Goal: Transaction & Acquisition: Download file/media

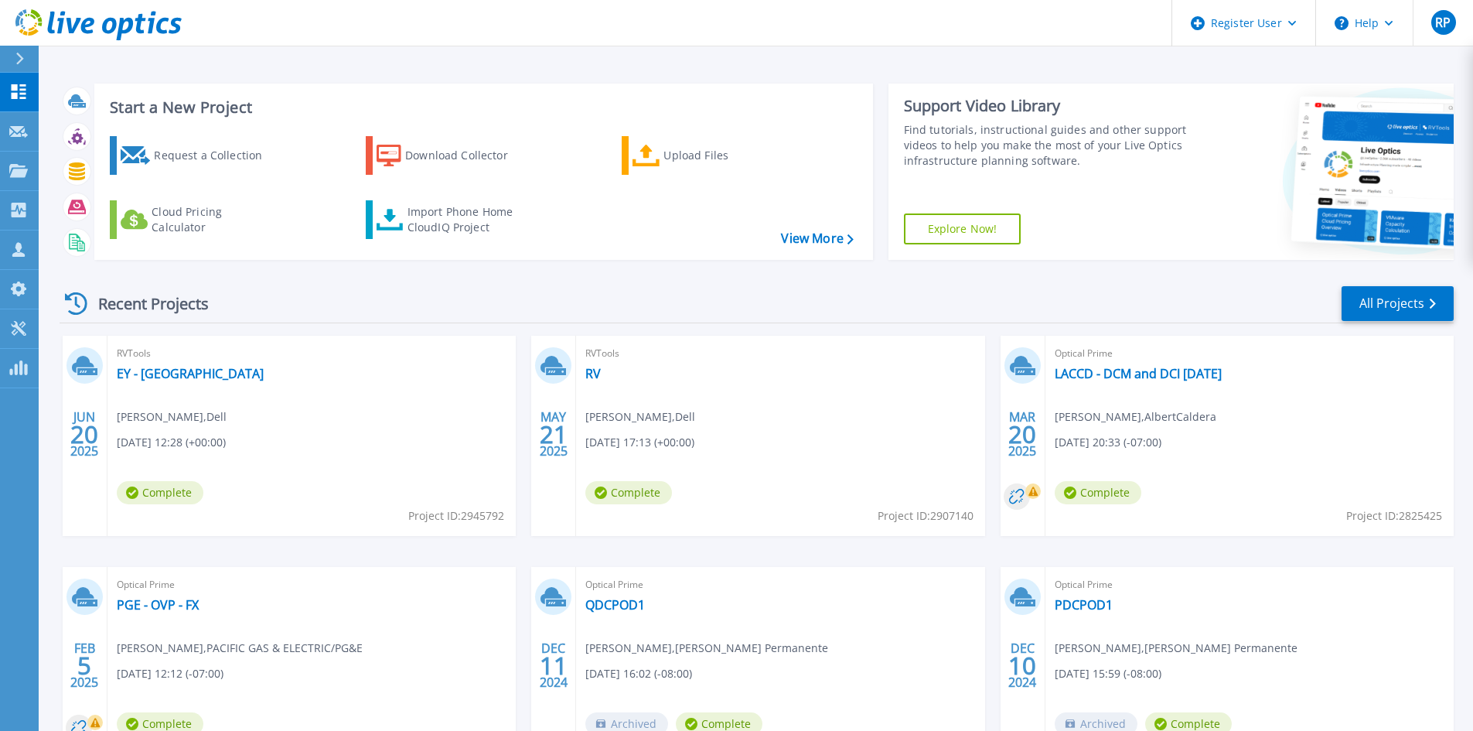
click at [7, 65] on button at bounding box center [19, 59] width 39 height 27
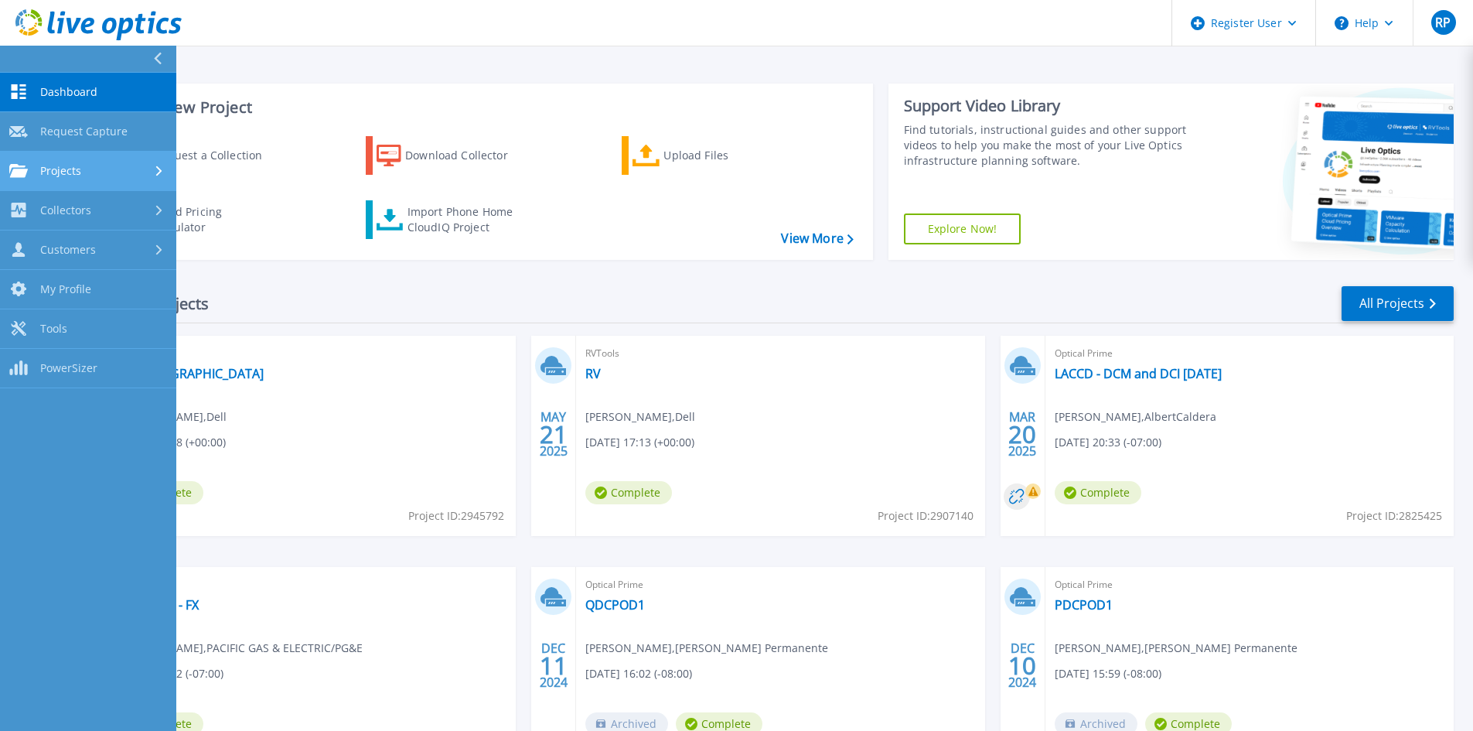
click at [49, 162] on link "Projects Projects" at bounding box center [88, 171] width 176 height 39
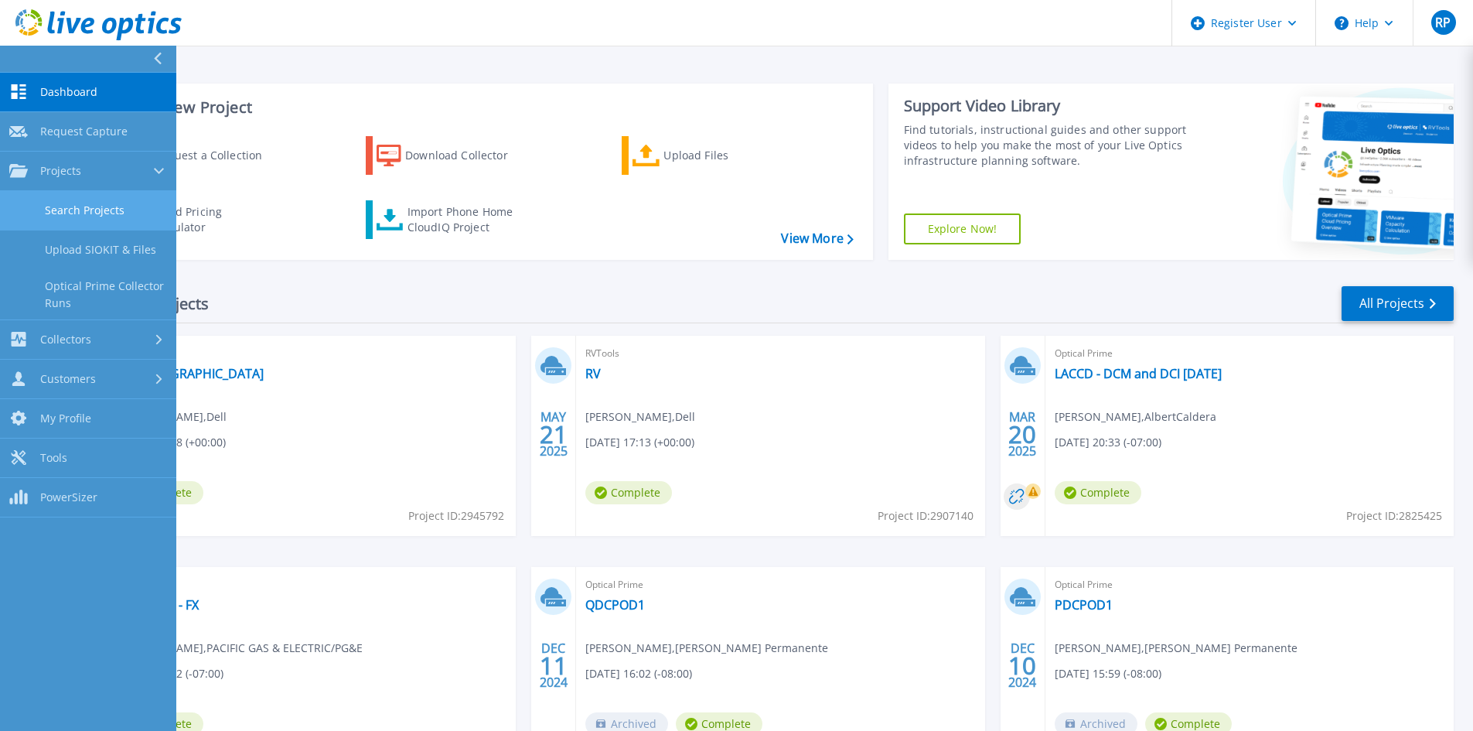
click at [54, 212] on link "Search Projects" at bounding box center [88, 210] width 176 height 39
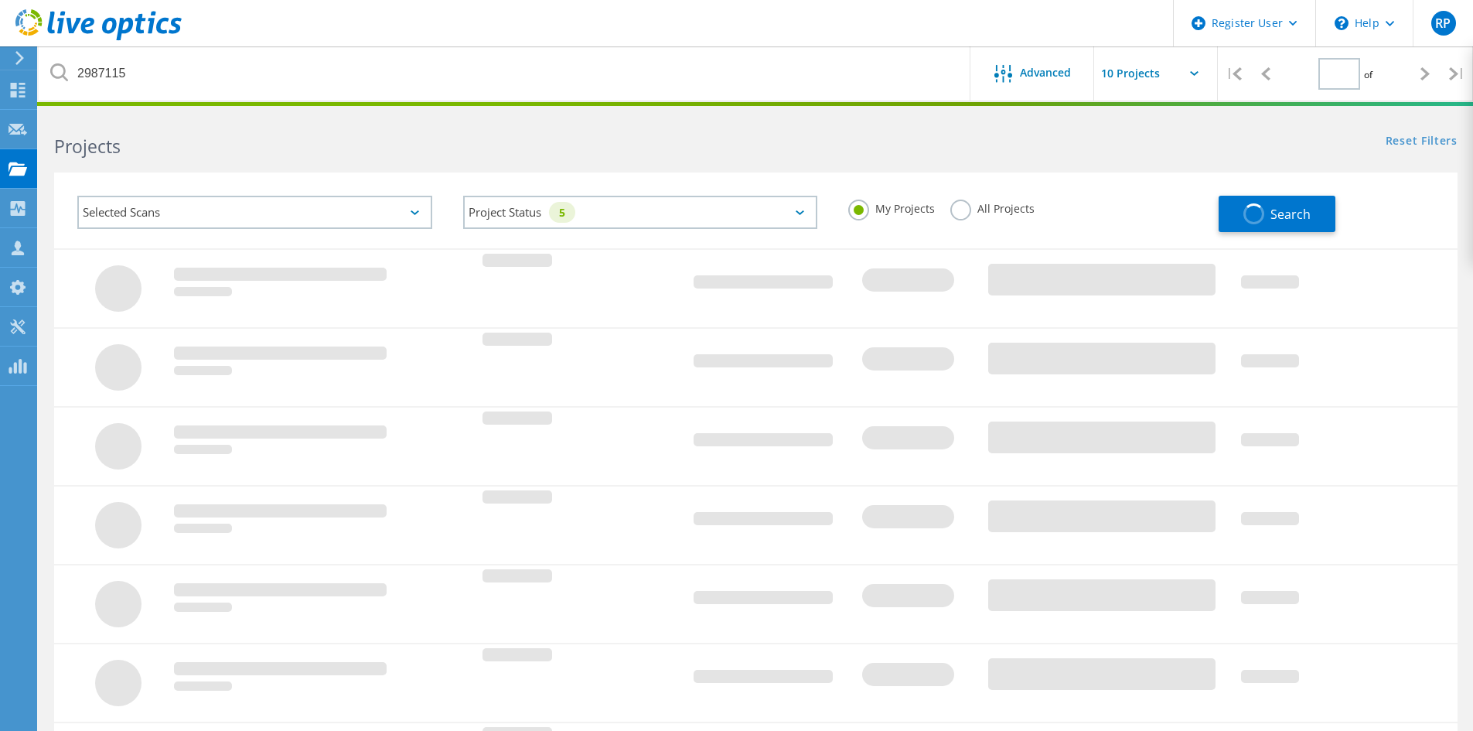
type input "1"
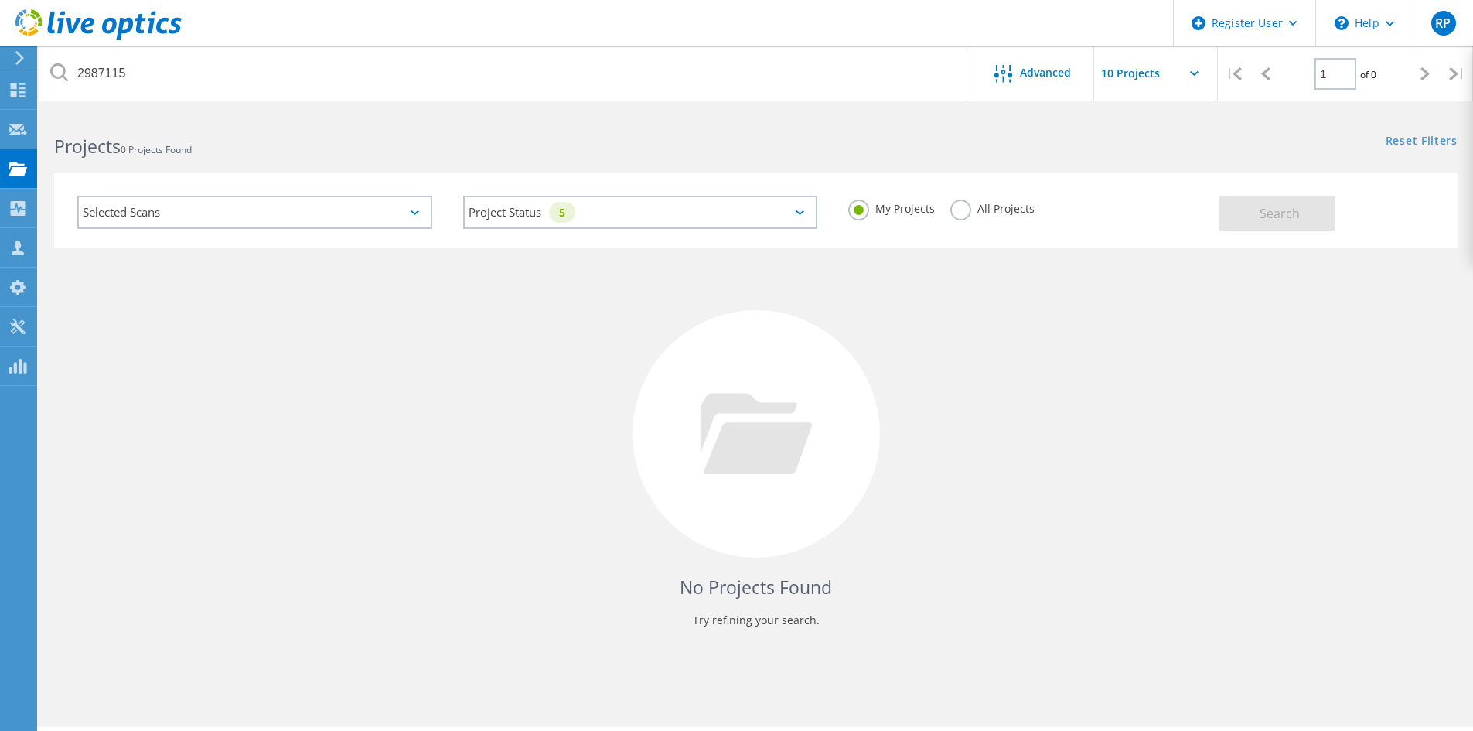
click at [953, 215] on div "My Projects All Projects" at bounding box center [1026, 208] width 386 height 57
click at [953, 219] on div "All Projects" at bounding box center [992, 210] width 84 height 22
click at [954, 214] on label "All Projects" at bounding box center [992, 206] width 84 height 15
click at [0, 0] on input "All Projects" at bounding box center [0, 0] width 0 height 0
click at [1277, 213] on span "Search" at bounding box center [1280, 213] width 40 height 17
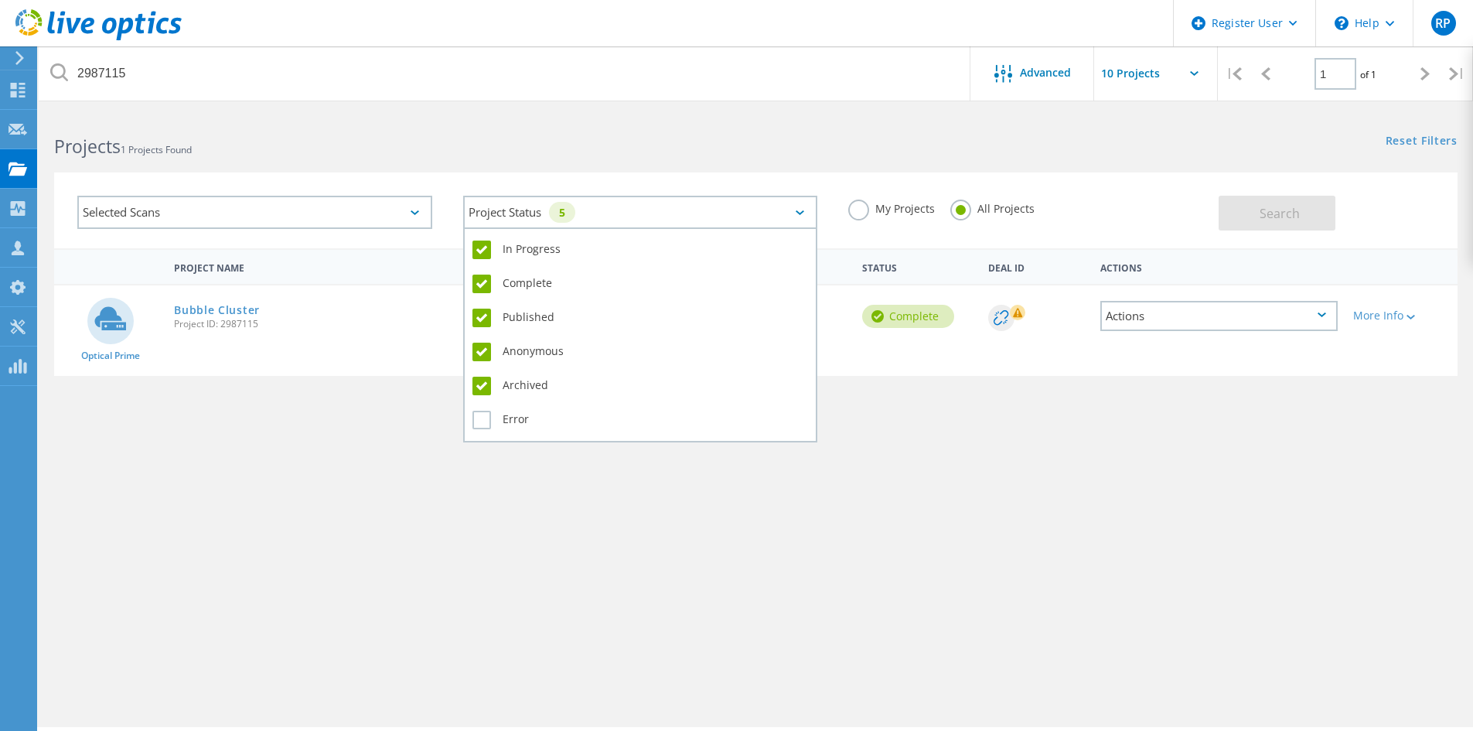
click at [796, 216] on div "Project Status 5" at bounding box center [640, 212] width 355 height 33
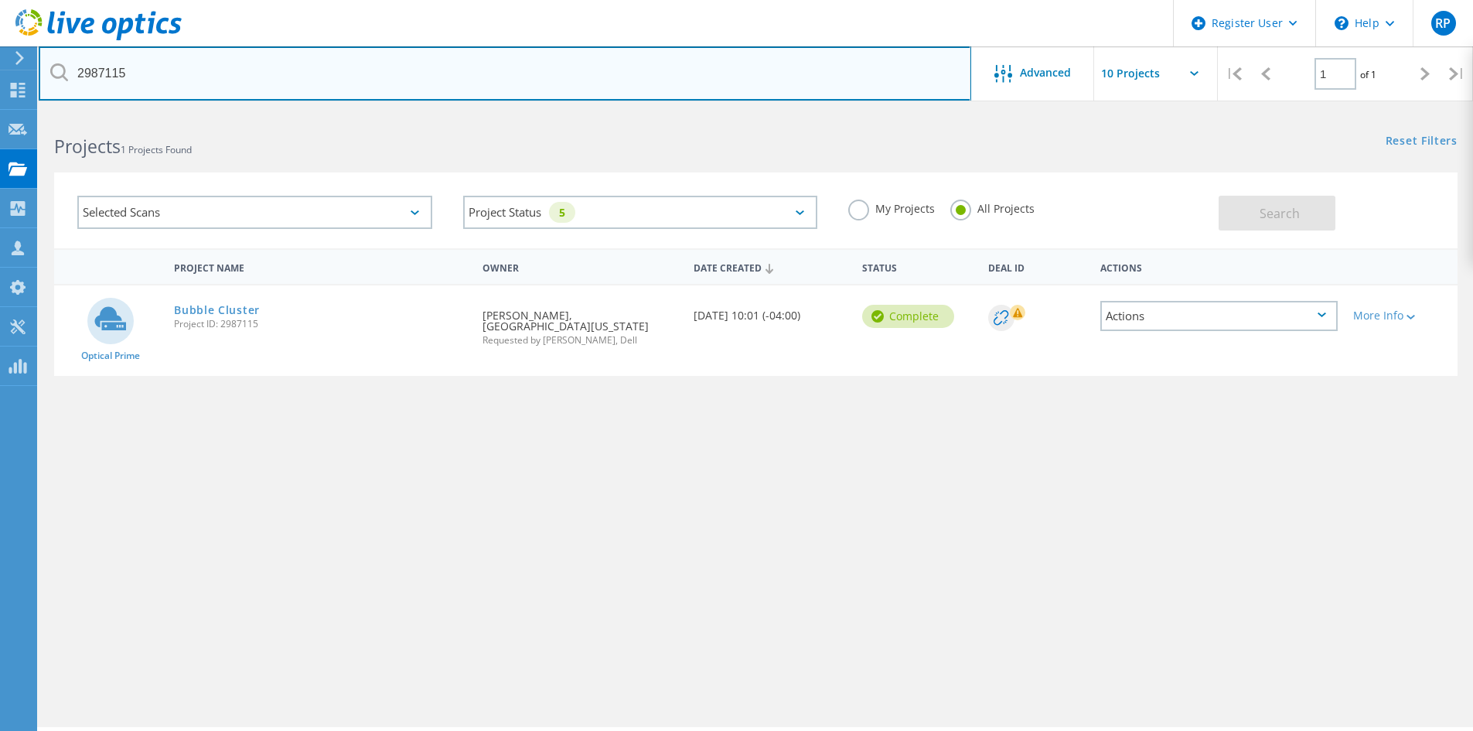
drag, startPoint x: 155, startPoint y: 90, endPoint x: 37, endPoint y: 100, distance: 118.7
click at [37, 100] on html "Register User \n Help Explore Helpful Articles Contact Support RP Dell User [PE…" at bounding box center [736, 386] width 1473 height 773
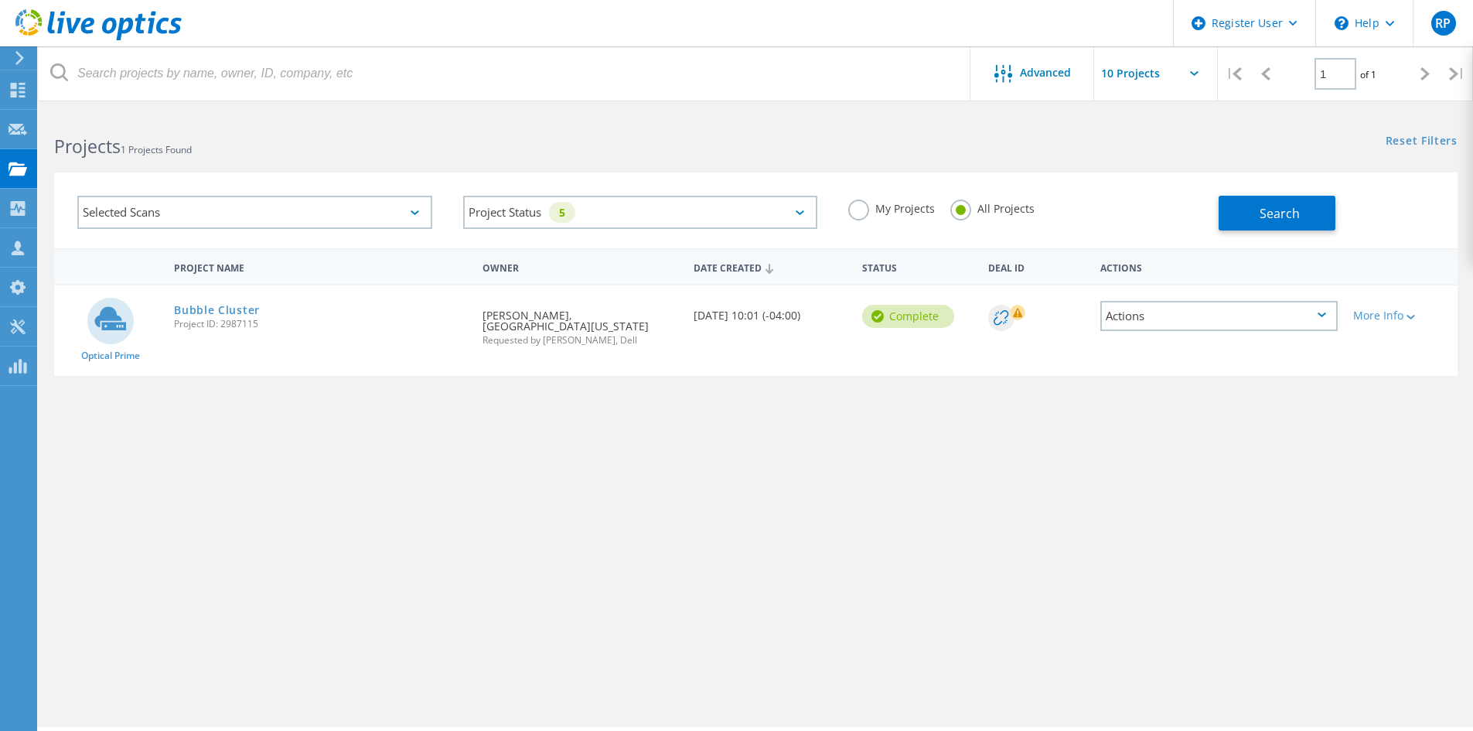
click at [258, 160] on div "Selected Scans Project Status 5 In Progress Complete Published Anonymous Archiv…" at bounding box center [756, 200] width 1434 height 95
click at [1275, 211] on span "Search" at bounding box center [1280, 213] width 40 height 17
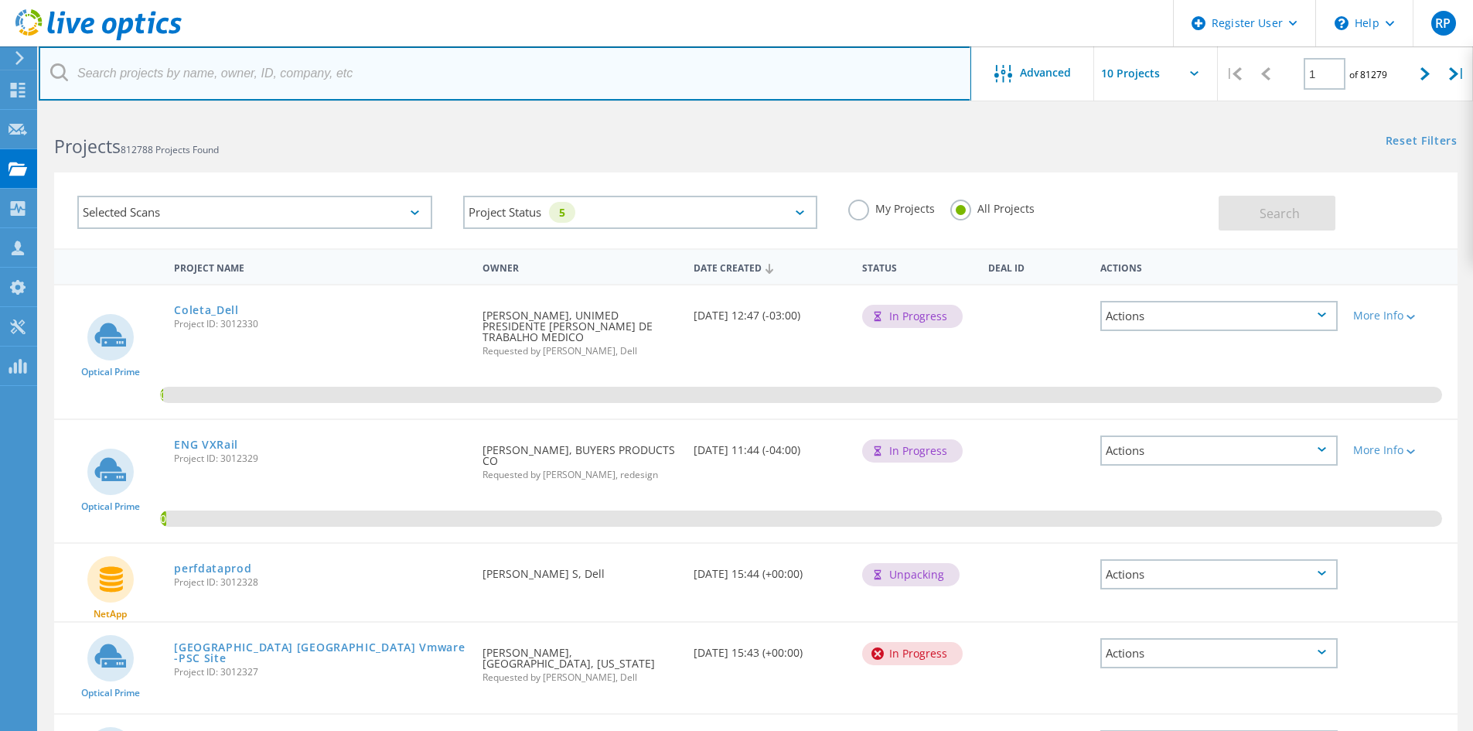
click at [138, 70] on input "text" at bounding box center [505, 73] width 932 height 54
paste input "3006962"
type input "3006962"
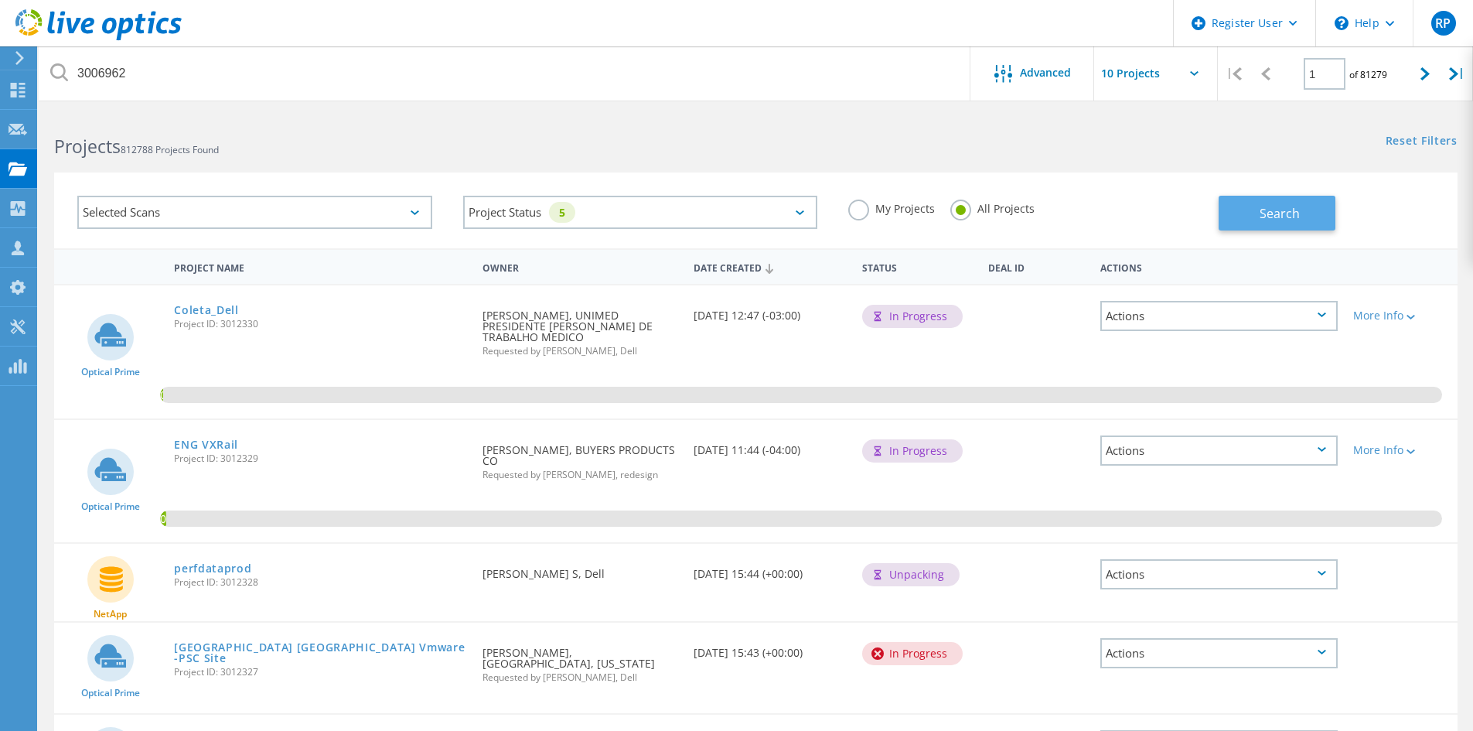
click at [1265, 206] on span "Search" at bounding box center [1280, 213] width 40 height 17
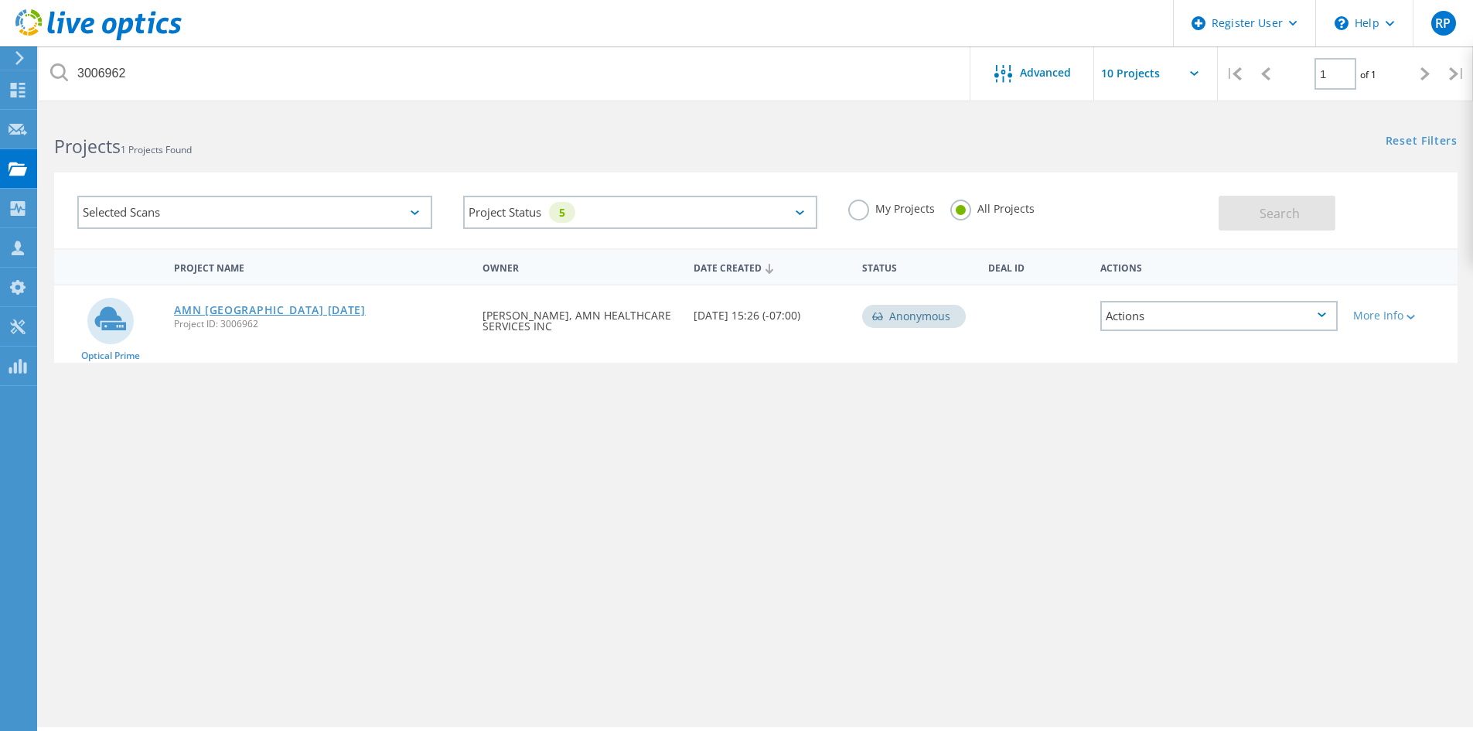
click at [239, 308] on link "AMN [GEOGRAPHIC_DATA] [DATE]" at bounding box center [270, 310] width 192 height 11
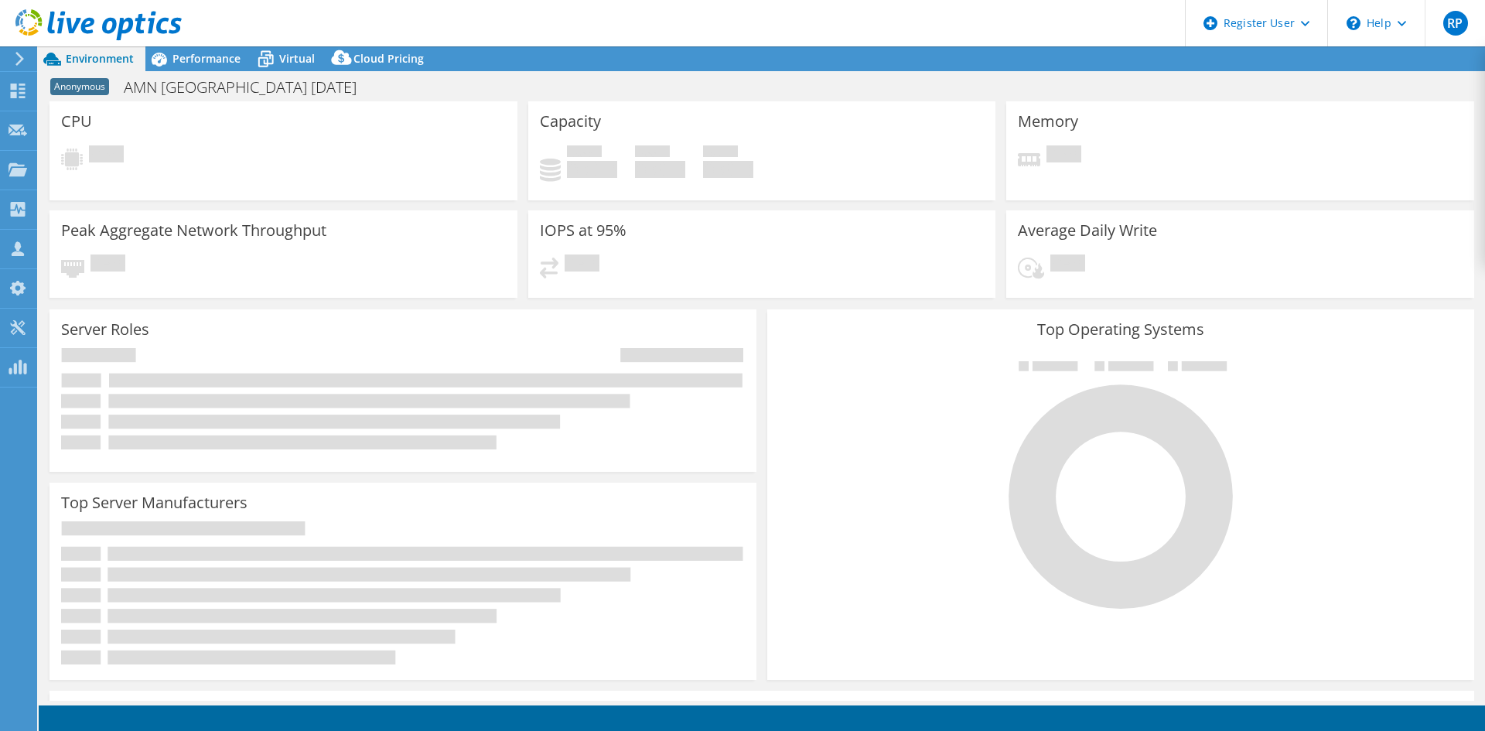
select select "USD"
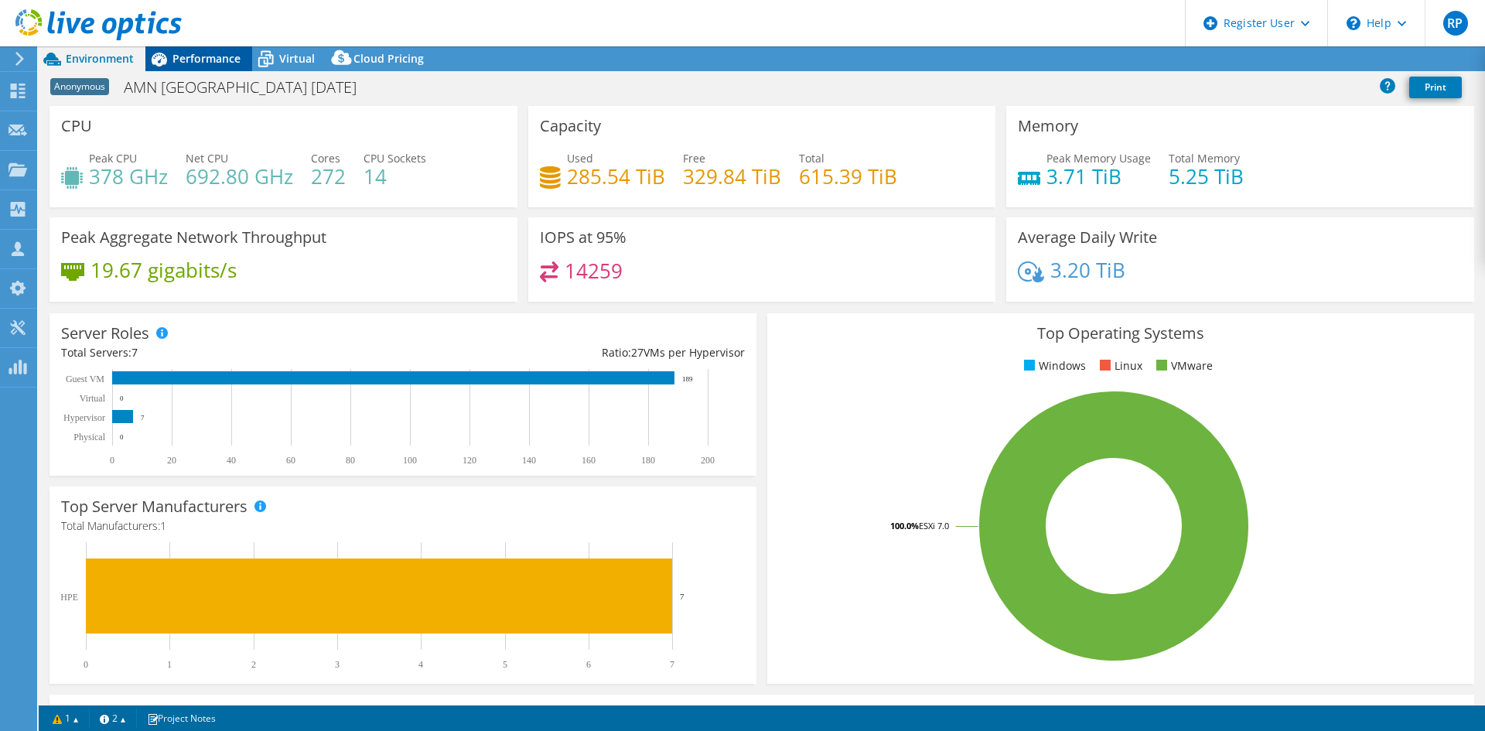
click at [189, 55] on span "Performance" at bounding box center [206, 58] width 68 height 15
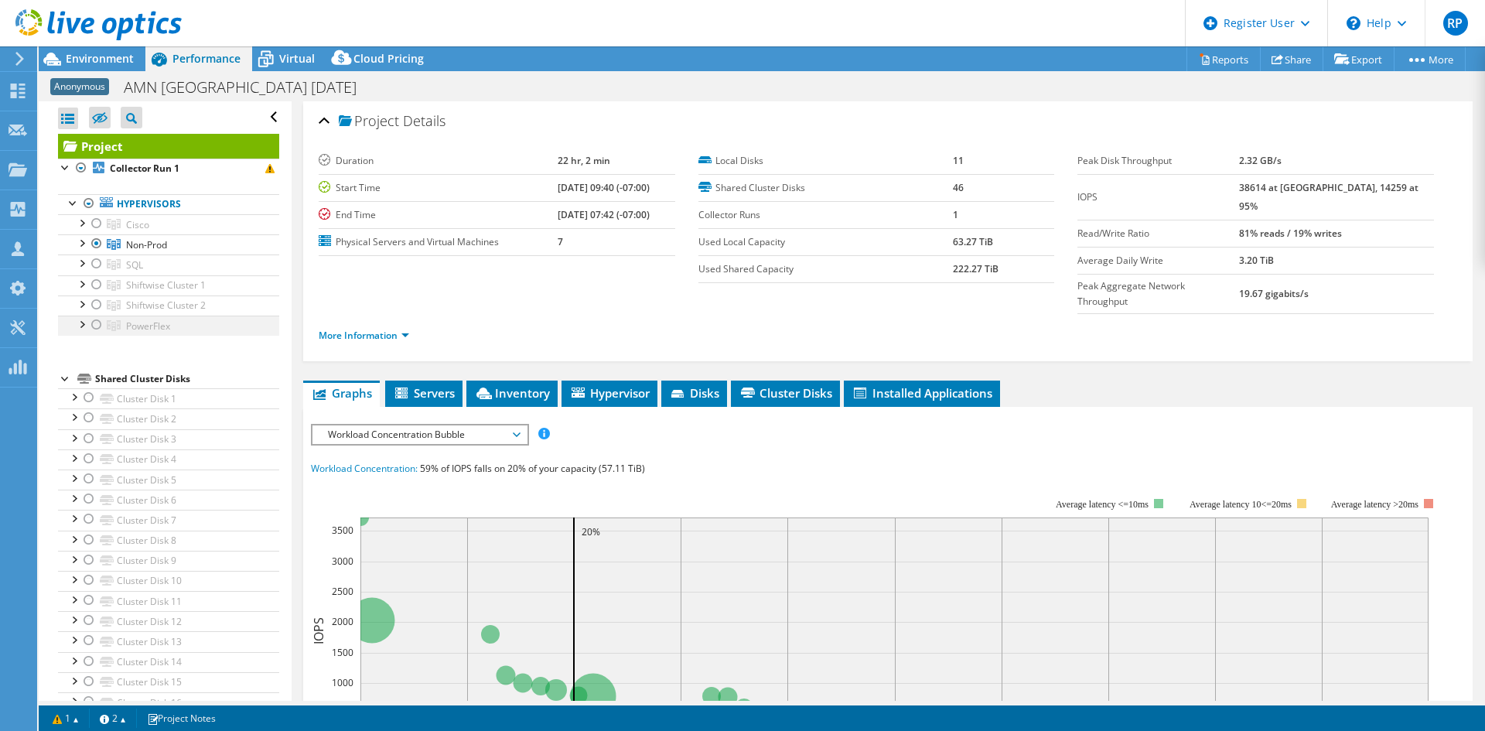
click at [79, 318] on div at bounding box center [80, 322] width 15 height 15
click at [146, 231] on span "PowerFlex" at bounding box center [137, 224] width 23 height 13
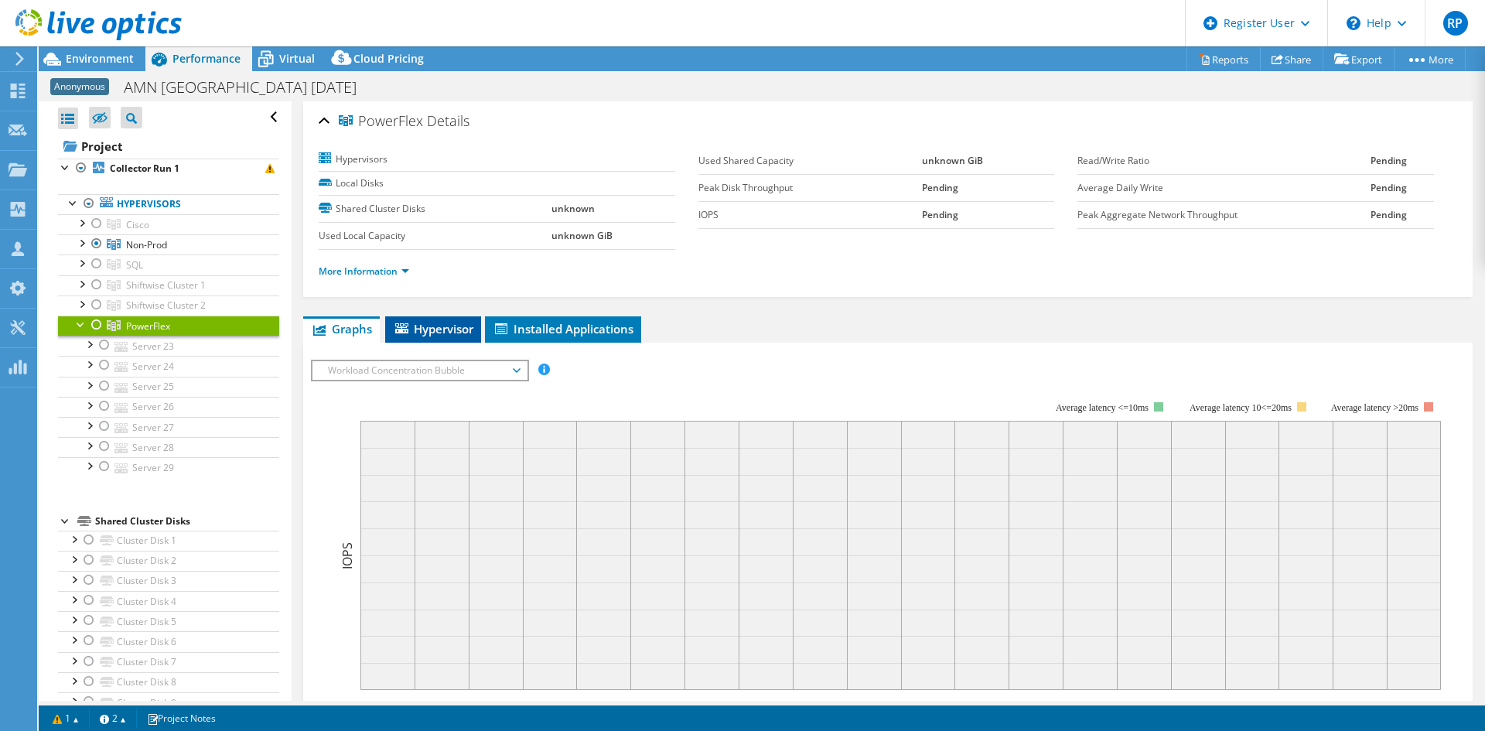
click at [423, 339] on li "Hypervisor" at bounding box center [433, 329] width 96 height 26
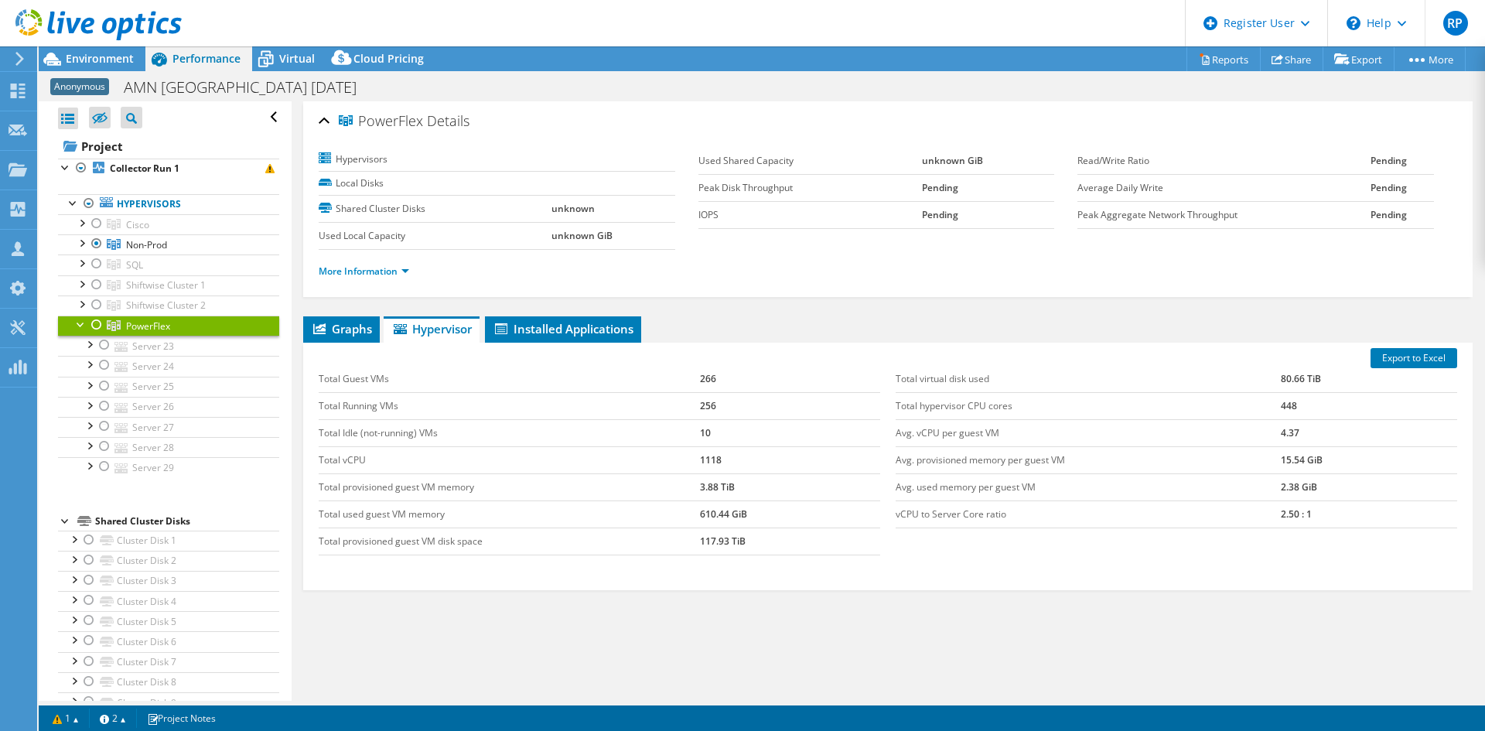
click at [571, 344] on div "Export to Excel Total Guest VMs 266 Total Running VMs 256 Total Idle (not-runni…" at bounding box center [887, 466] width 1169 height 247
click at [566, 333] on span "Installed Applications" at bounding box center [563, 328] width 141 height 15
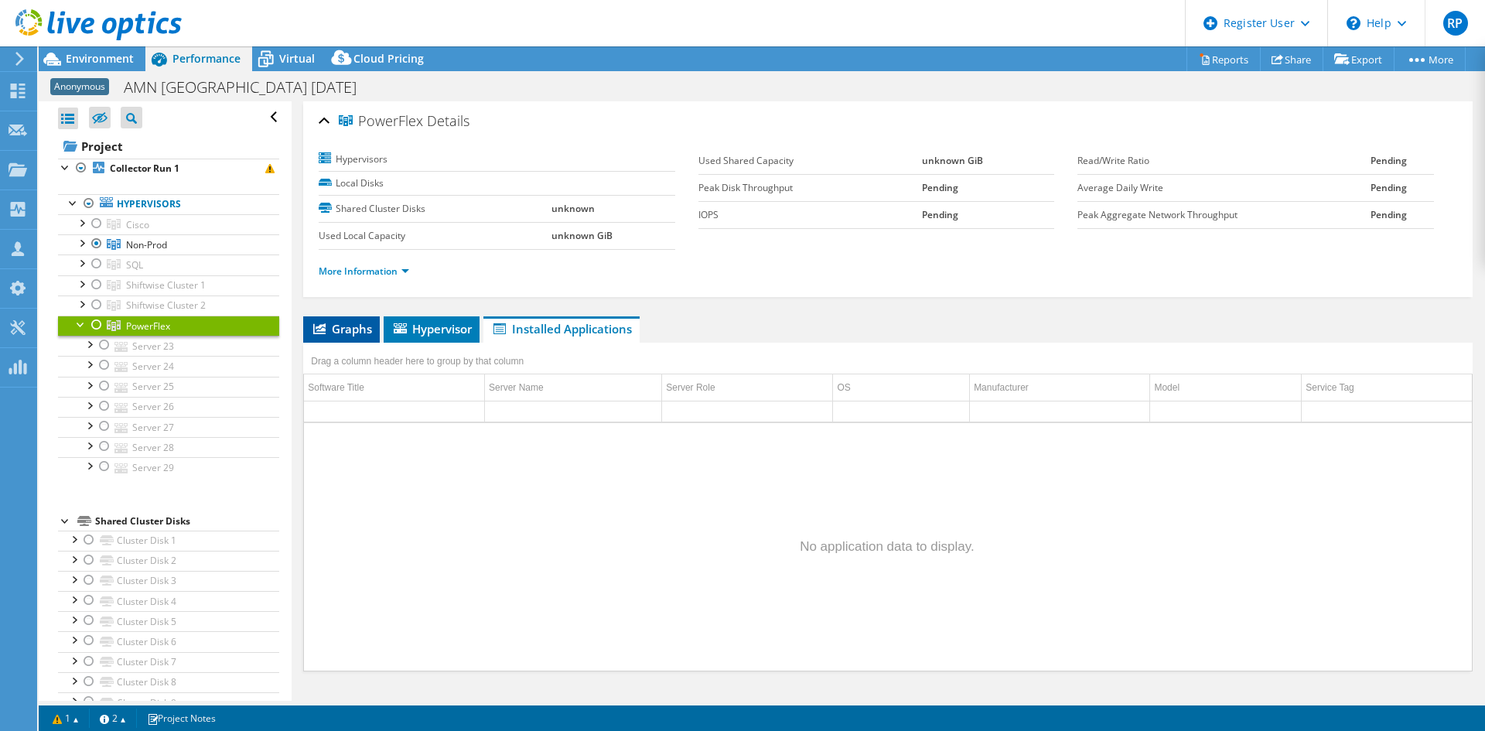
click at [319, 337] on li "Graphs" at bounding box center [341, 329] width 77 height 26
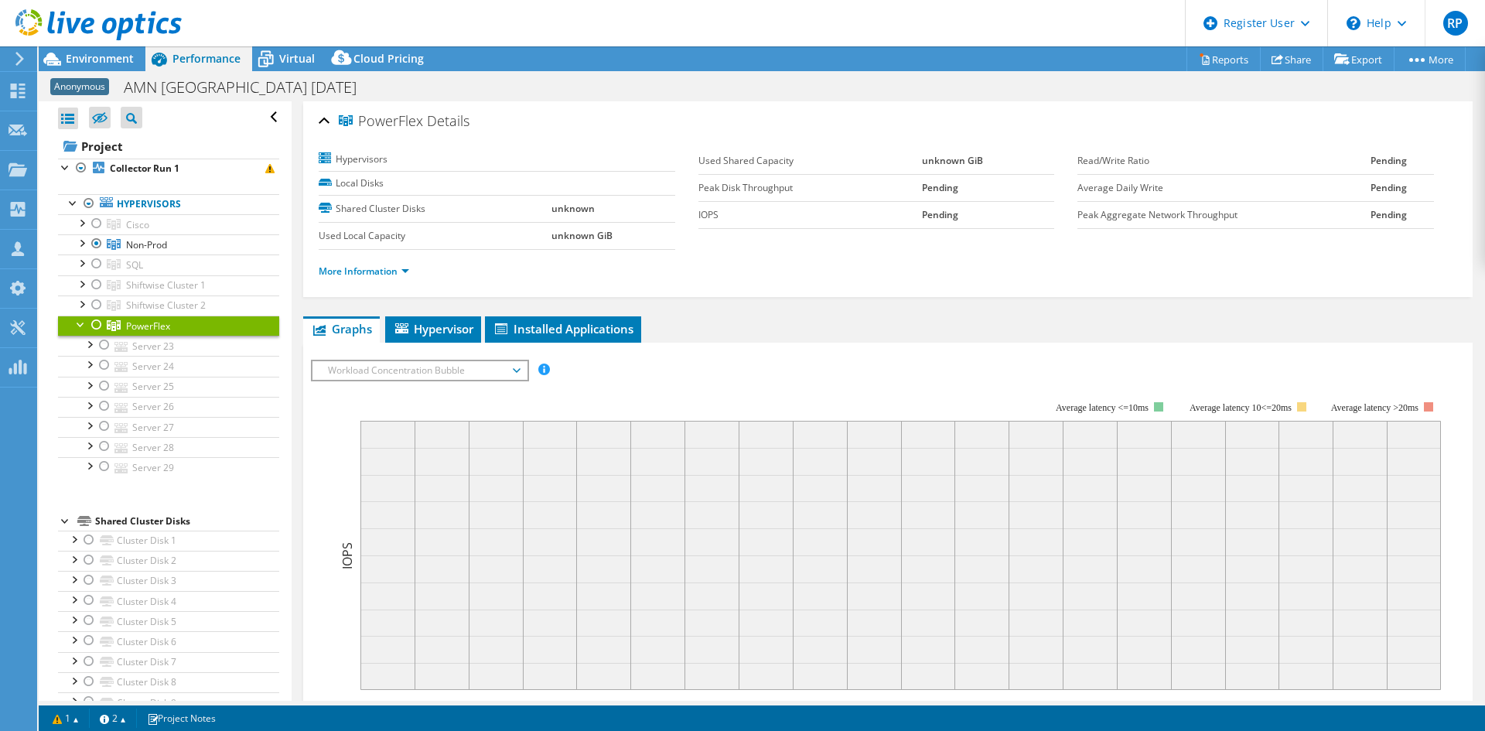
click at [78, 324] on div at bounding box center [80, 322] width 15 height 15
click at [343, 275] on link "More Information" at bounding box center [364, 270] width 90 height 13
click at [389, 271] on link "More Information" at bounding box center [364, 270] width 90 height 13
click at [402, 272] on link "More Information" at bounding box center [364, 270] width 90 height 13
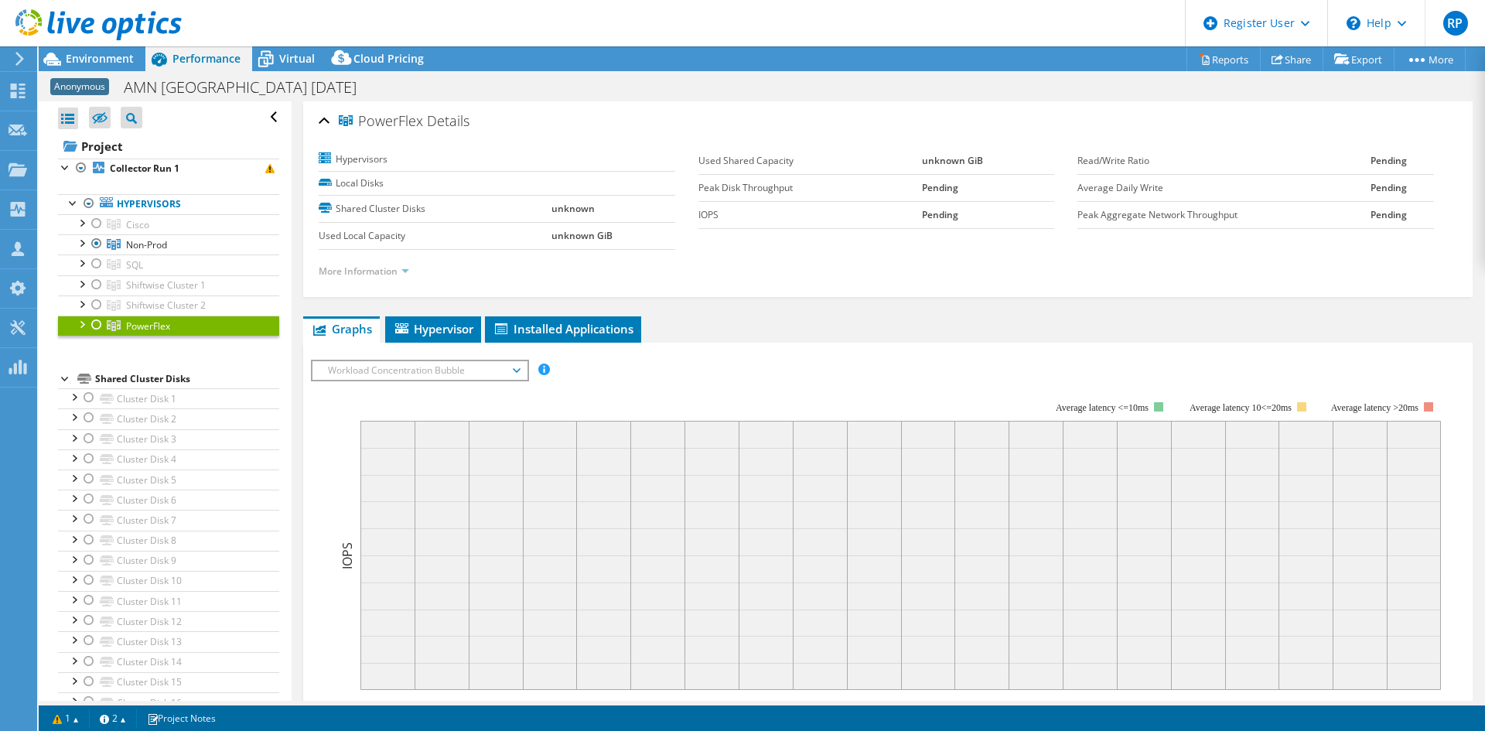
click at [402, 272] on link "More Information" at bounding box center [364, 270] width 90 height 13
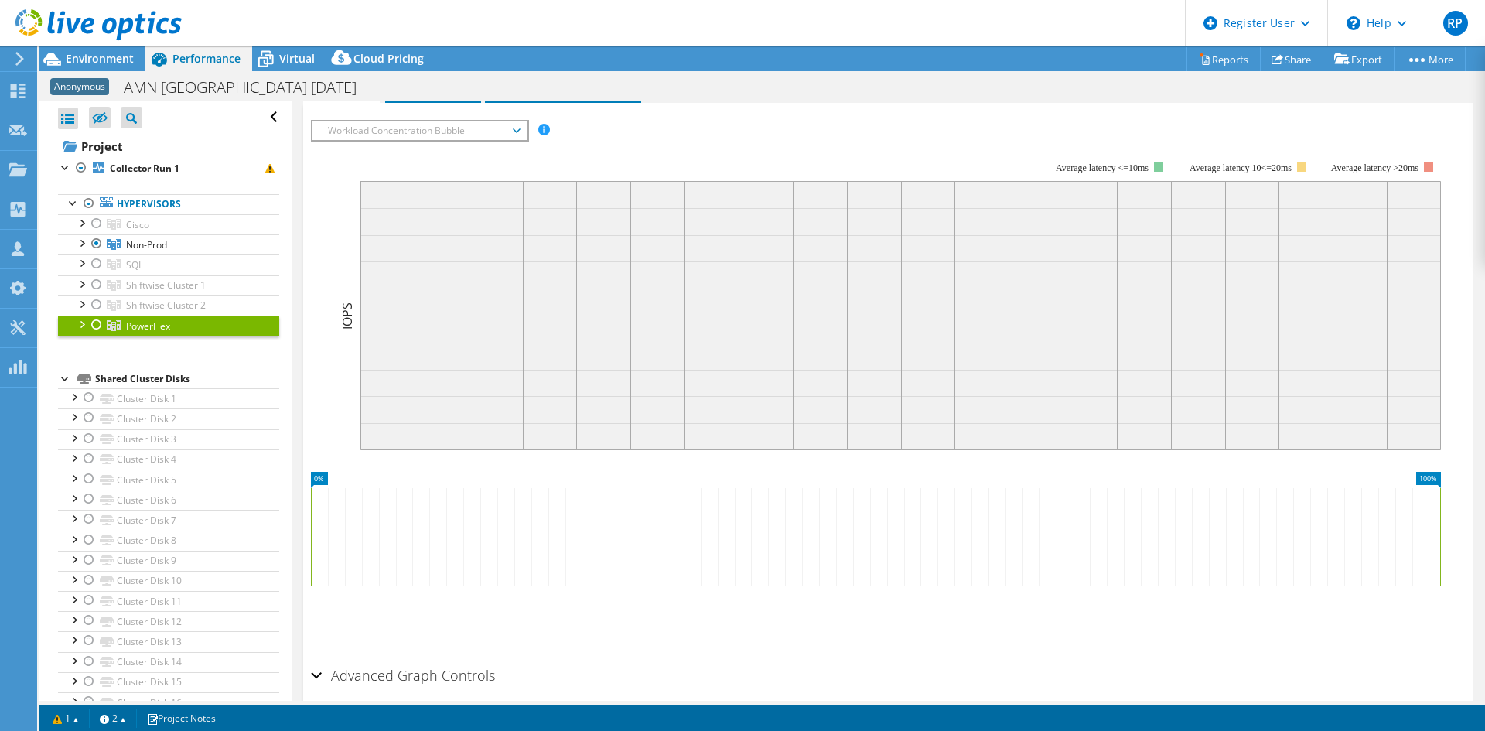
scroll to position [305, 0]
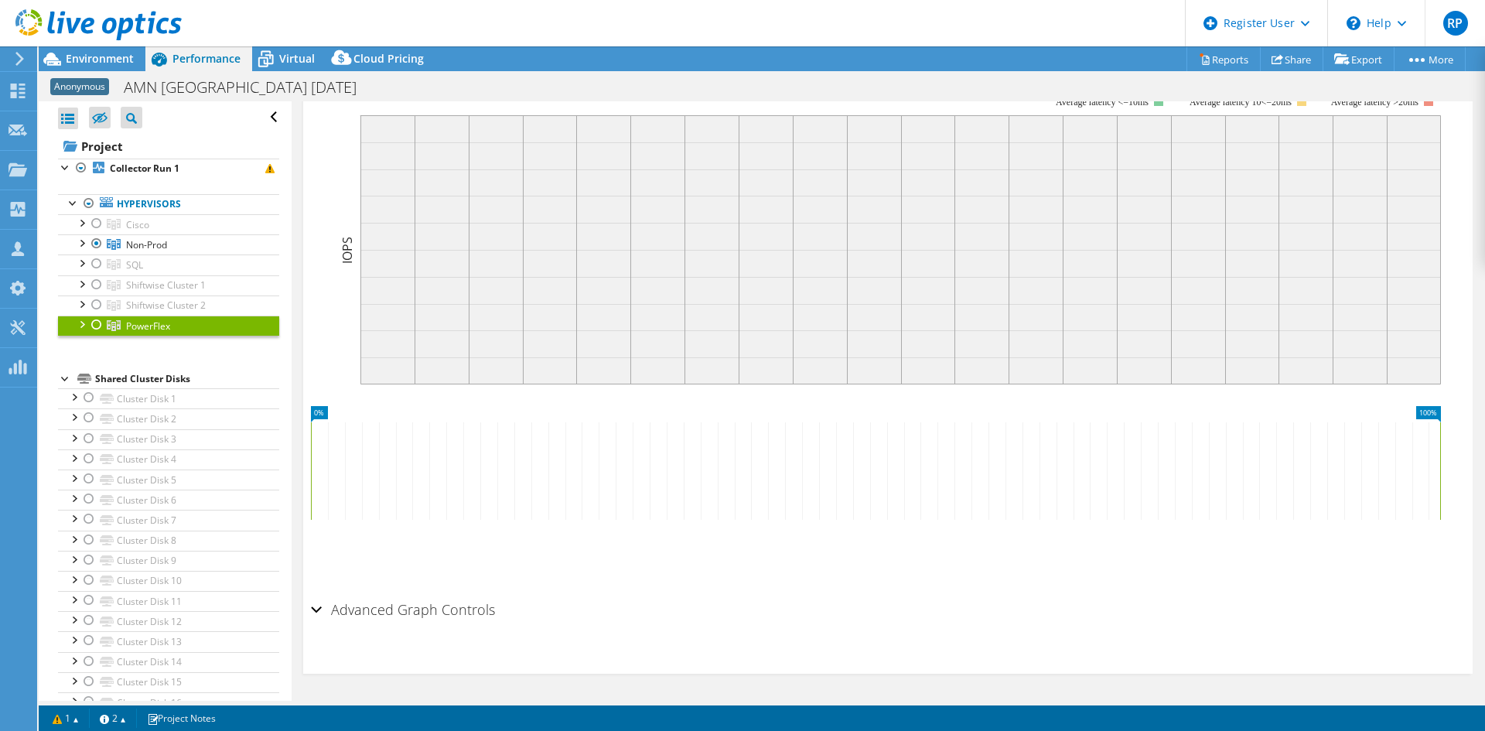
click at [384, 603] on h2 "Advanced Graph Controls" at bounding box center [403, 609] width 184 height 31
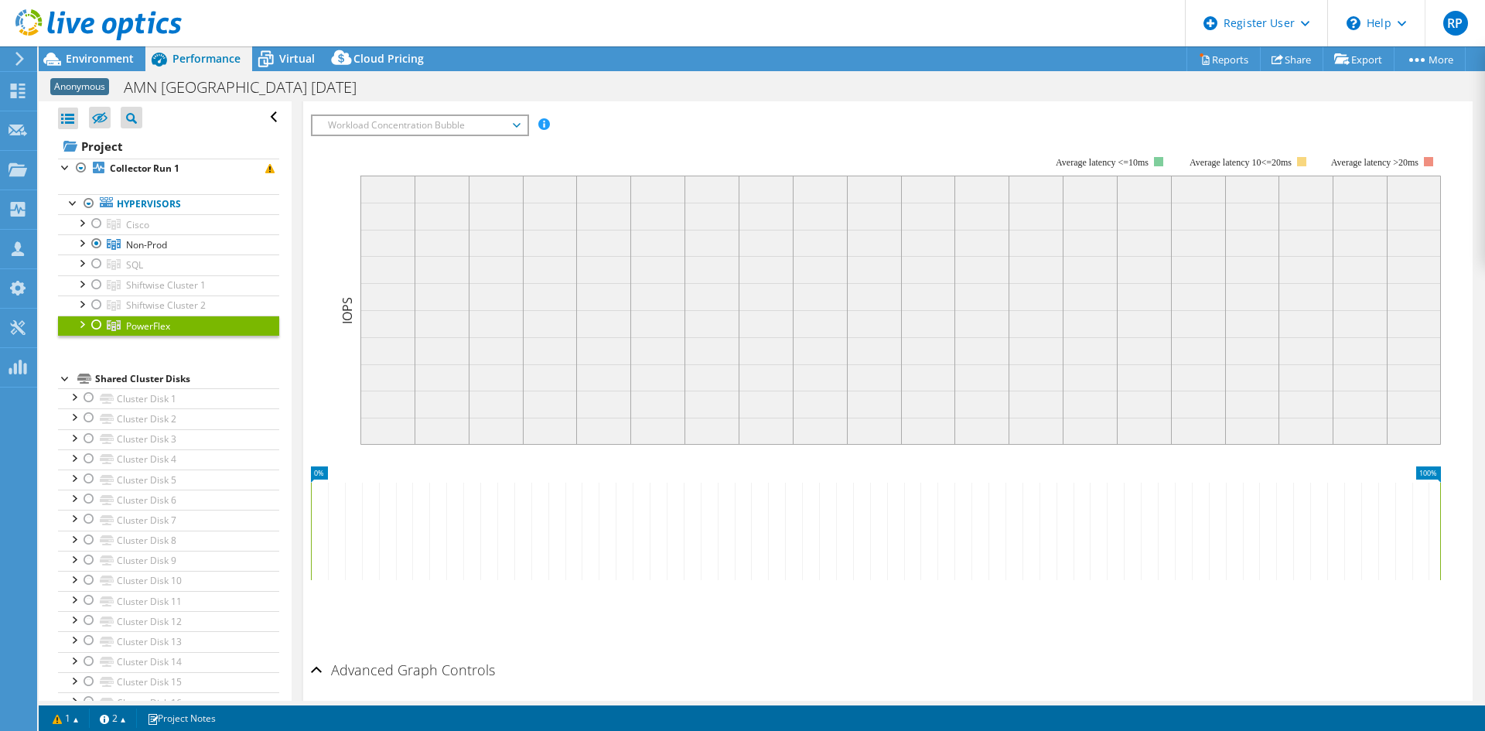
scroll to position [0, 0]
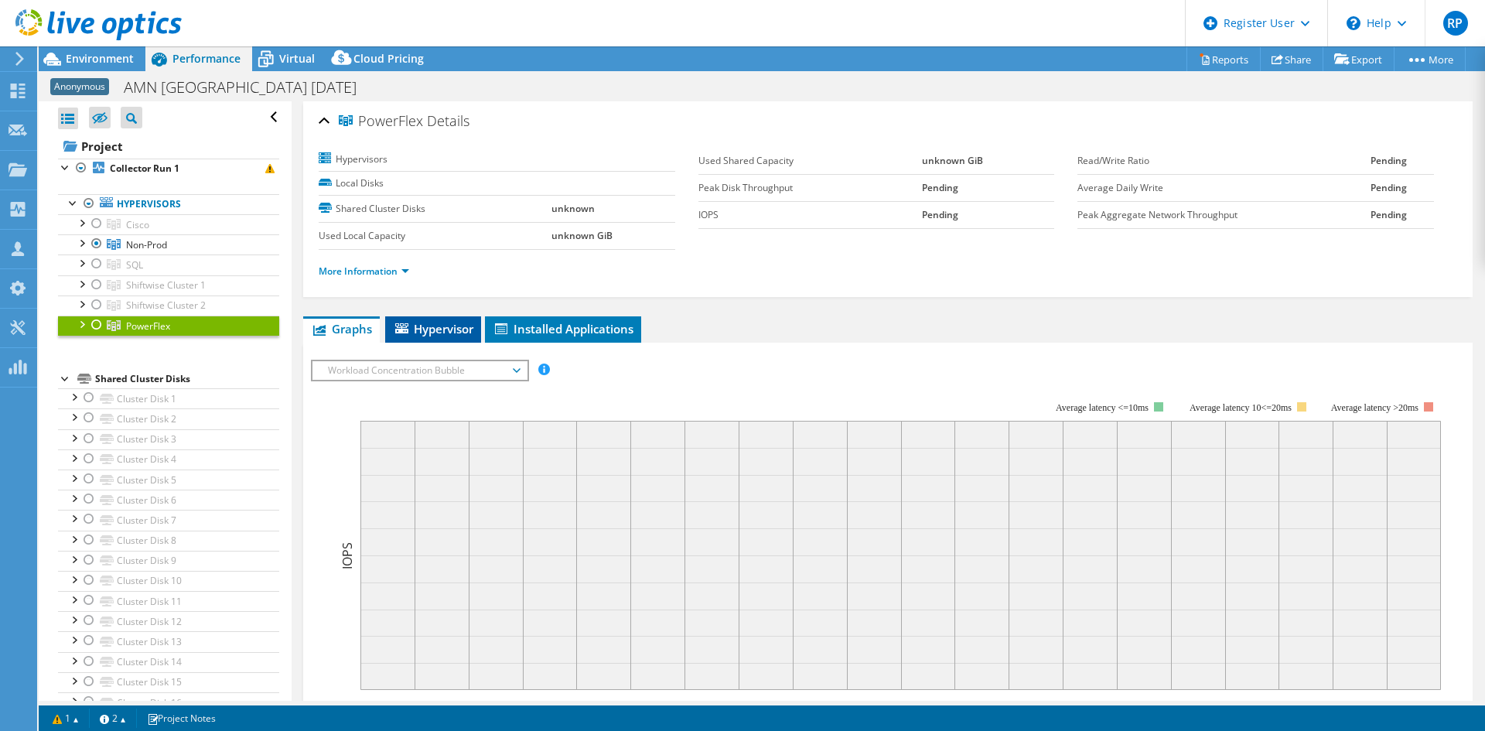
click at [461, 327] on span "Hypervisor" at bounding box center [433, 328] width 80 height 15
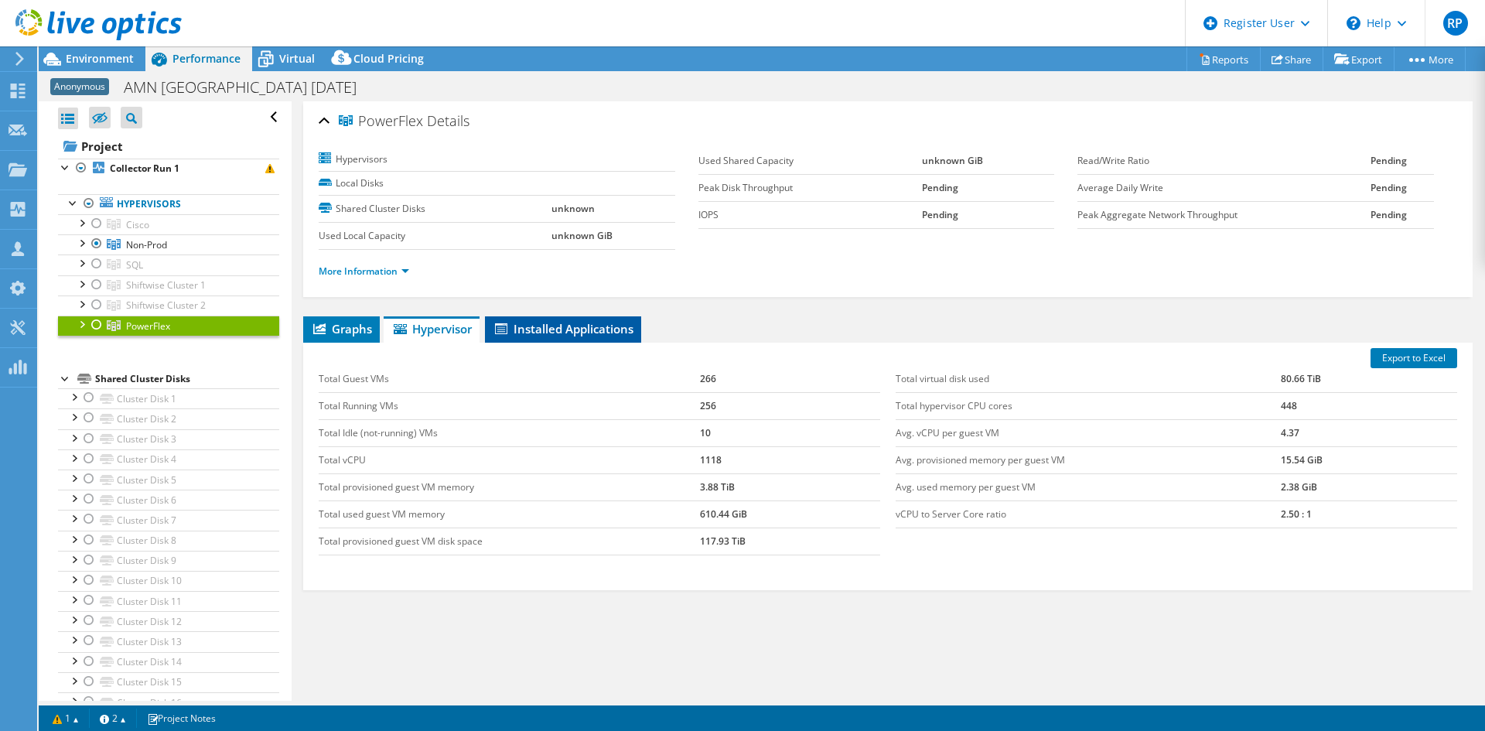
click at [602, 335] on span "Installed Applications" at bounding box center [563, 328] width 141 height 15
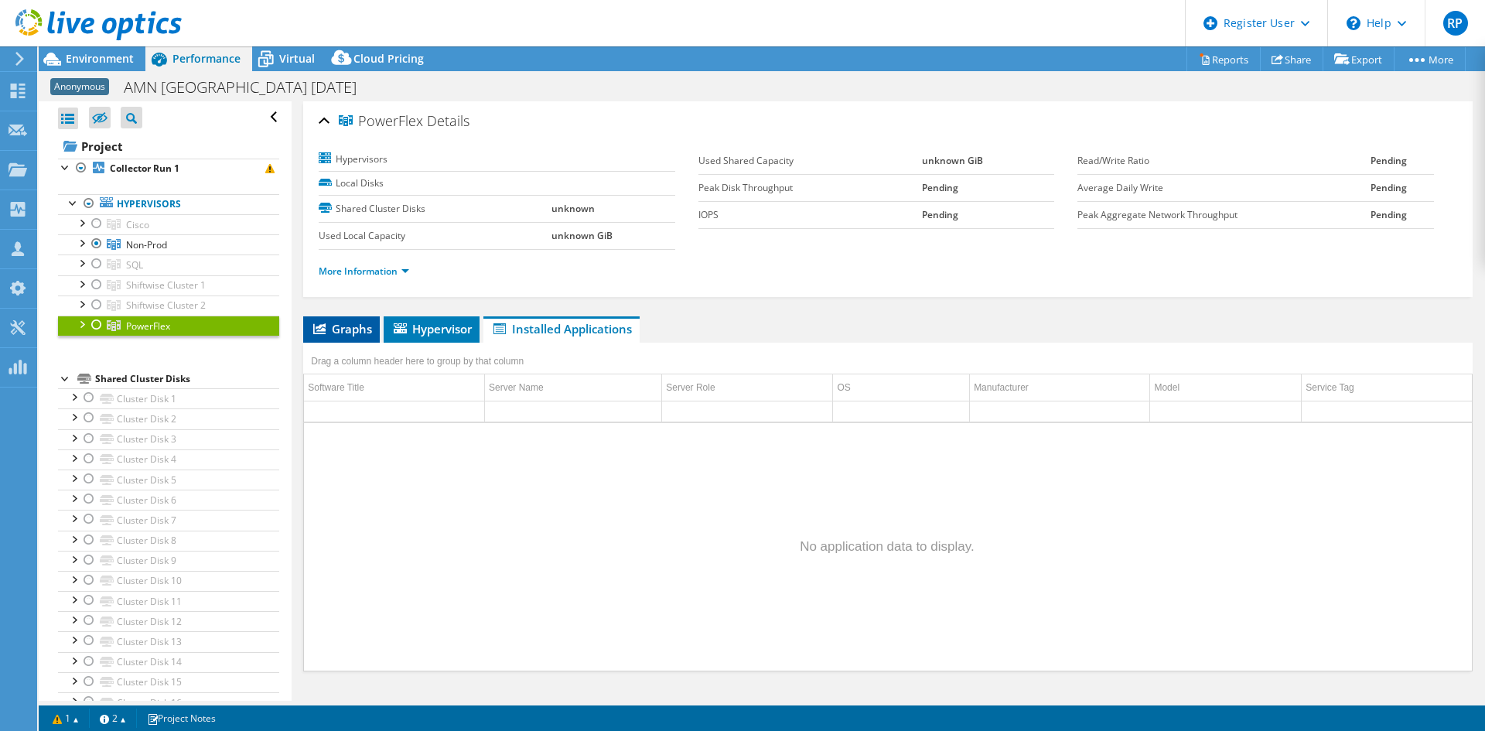
click at [306, 322] on li "Graphs" at bounding box center [341, 329] width 77 height 26
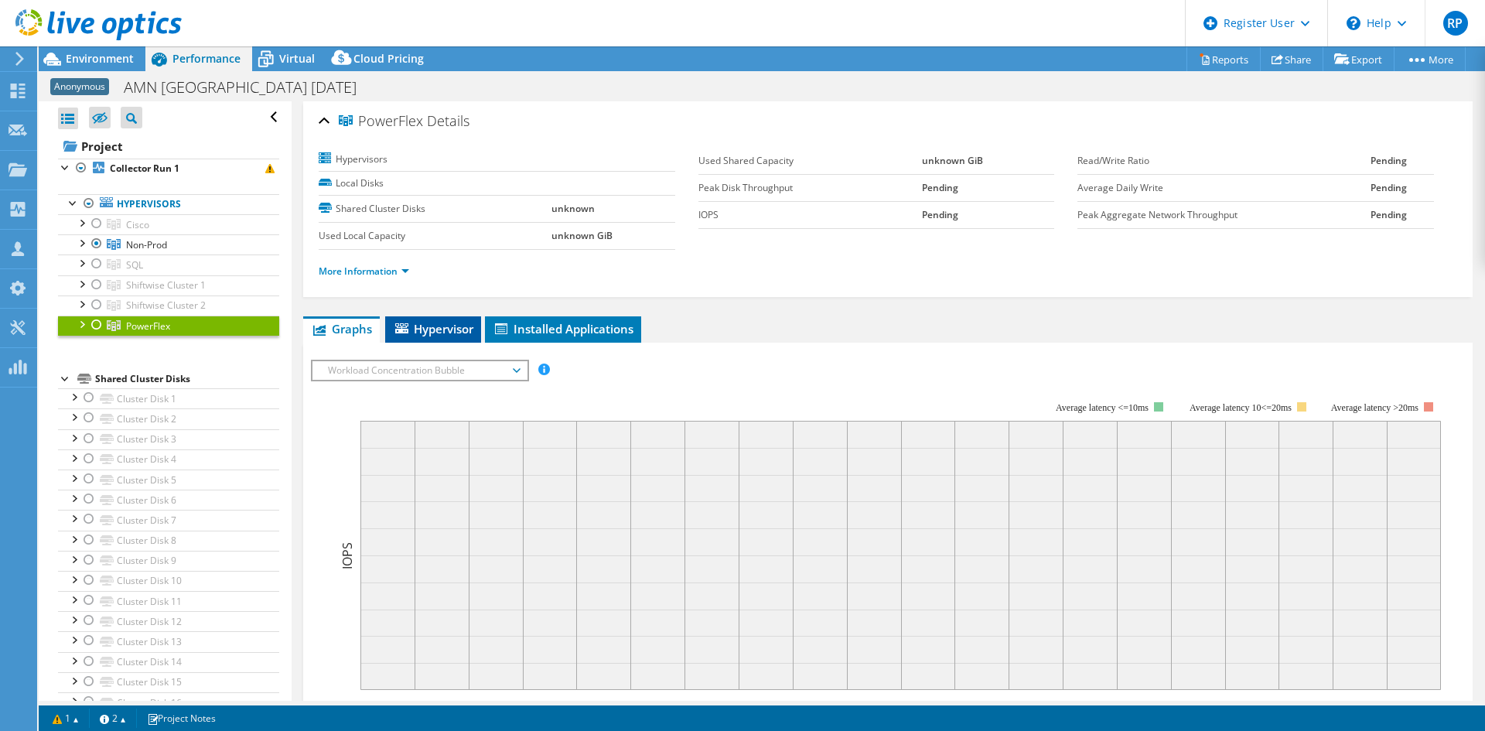
click at [457, 336] on li "Hypervisor" at bounding box center [433, 329] width 96 height 26
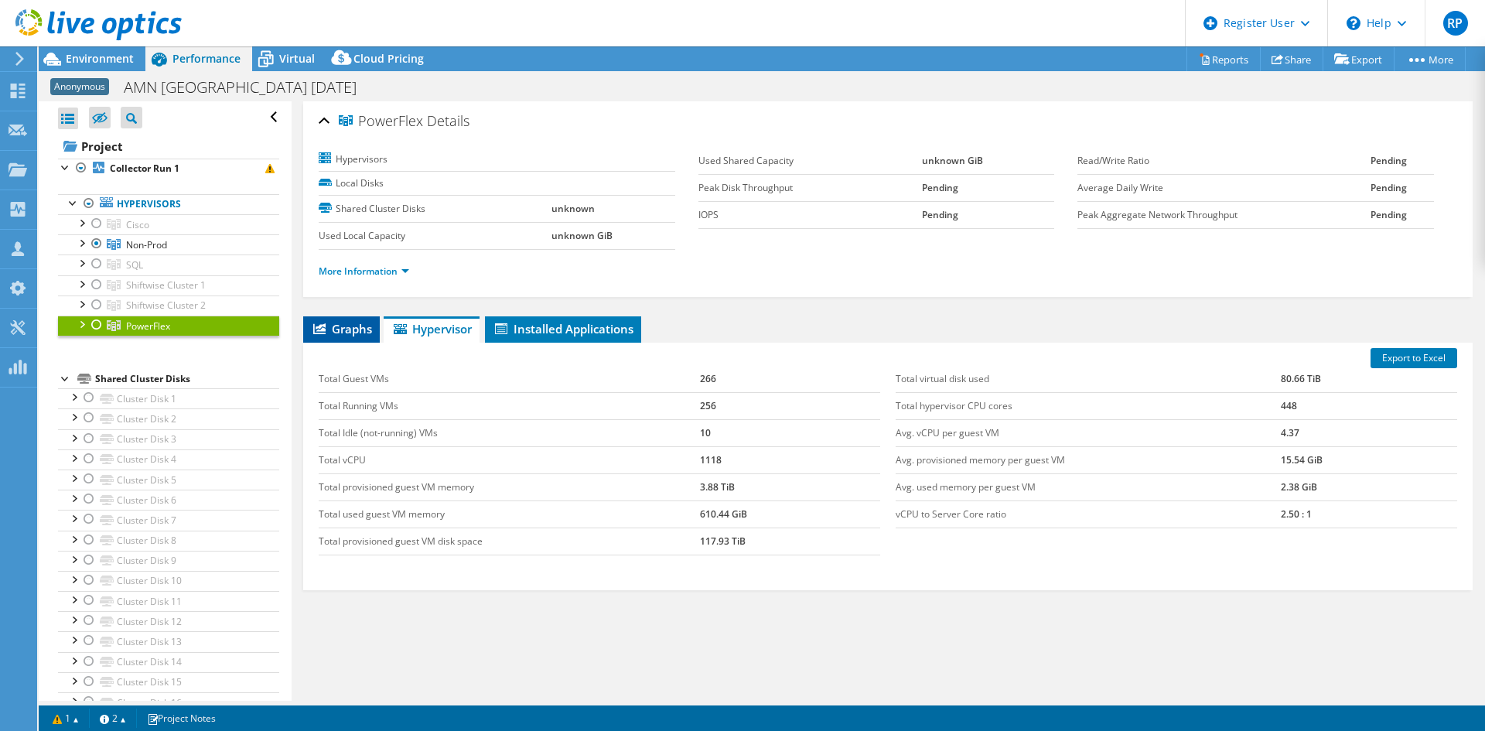
click at [359, 336] on li "Graphs" at bounding box center [341, 329] width 77 height 26
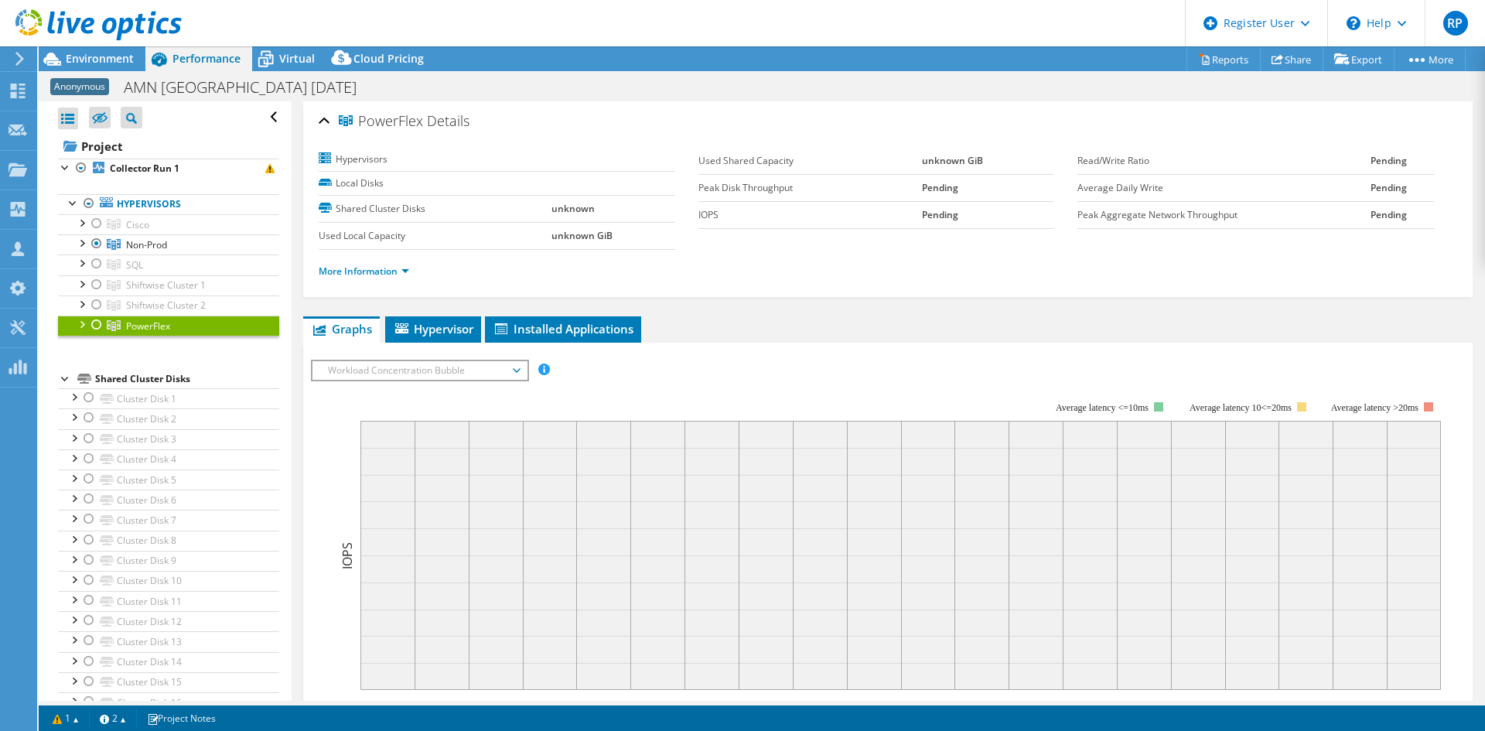
click at [399, 358] on div "IOPS Disk Throughput IO Size Latency Queue Depth CPU Percentage Memory Page Fau…" at bounding box center [888, 625] width 1154 height 547
click at [400, 363] on span "Workload Concentration Bubble" at bounding box center [419, 370] width 199 height 19
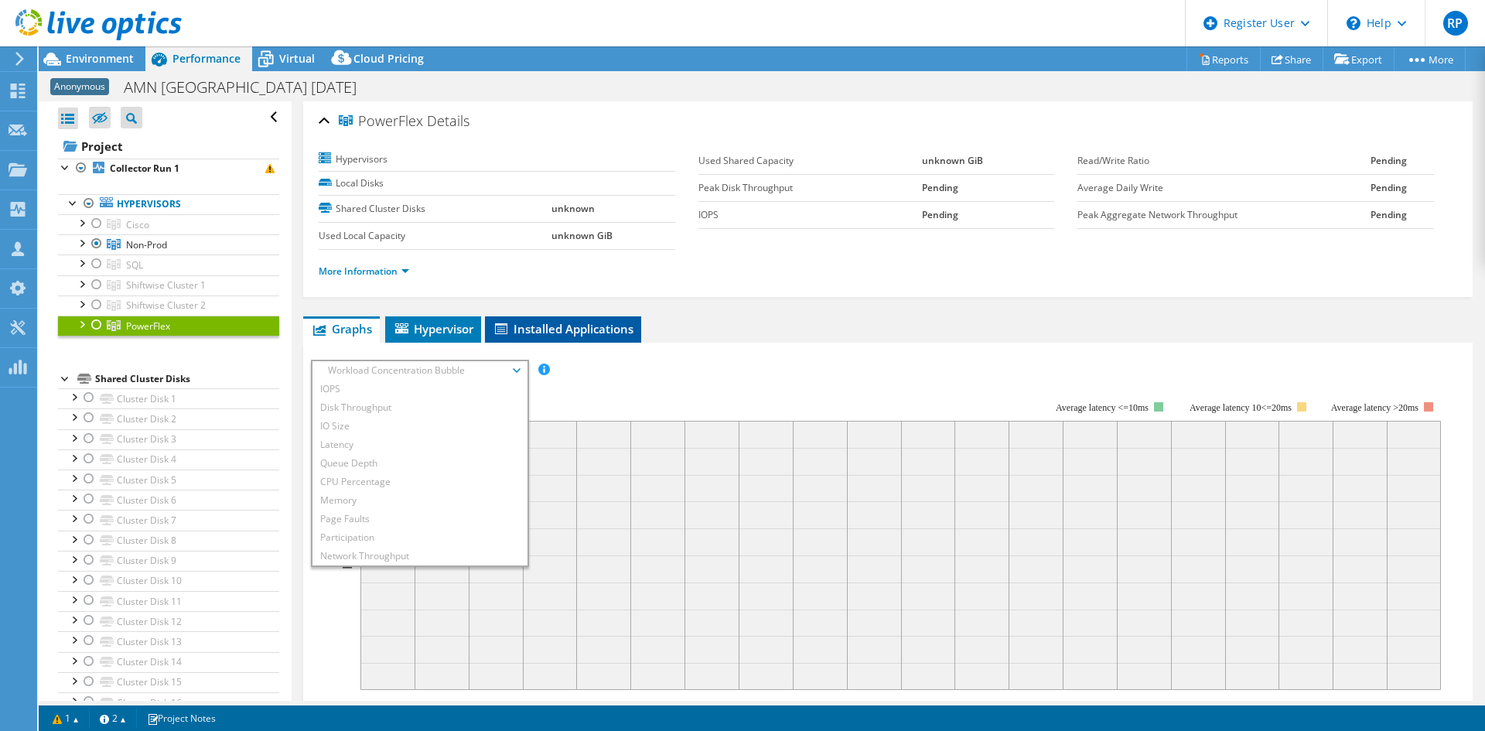
click at [560, 324] on span "Installed Applications" at bounding box center [563, 328] width 141 height 15
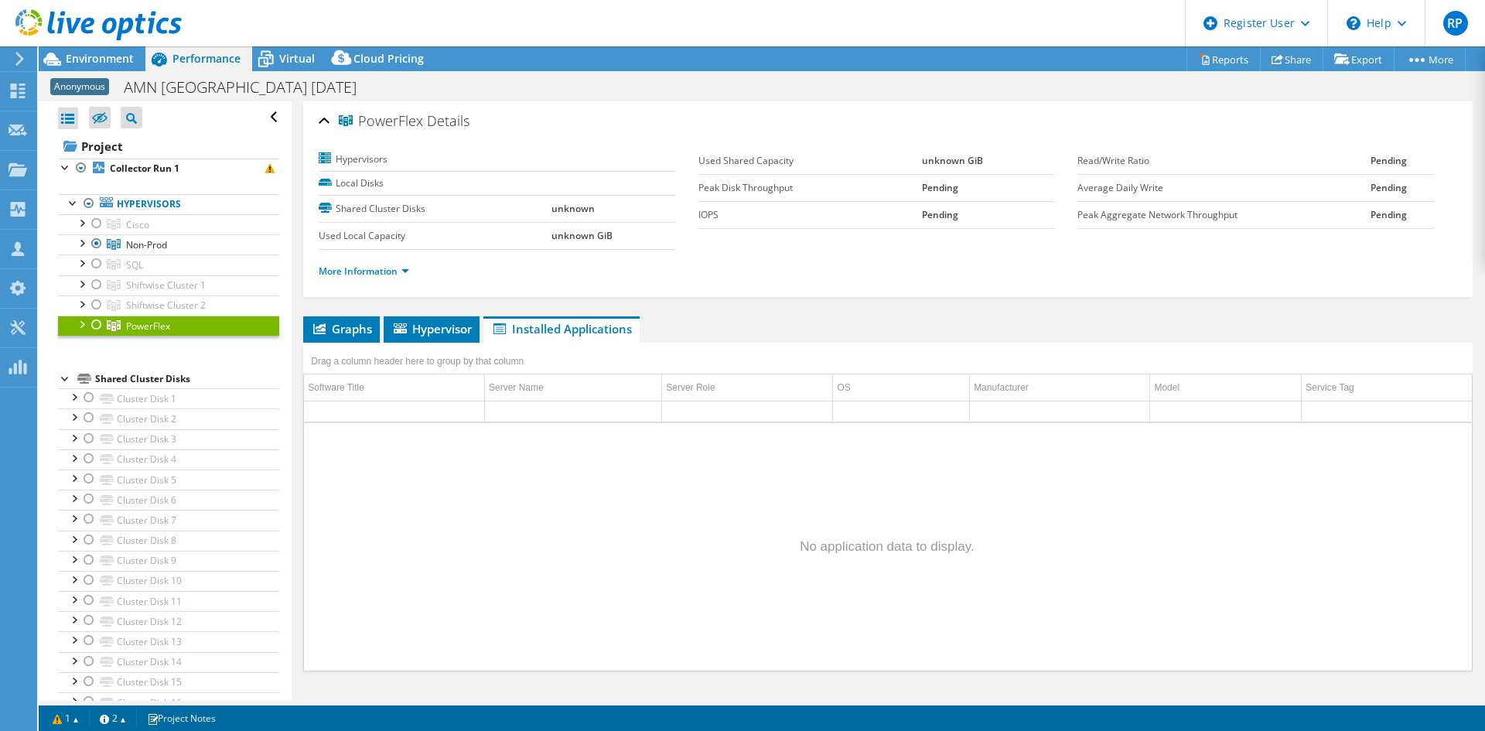
click at [80, 329] on div at bounding box center [80, 322] width 15 height 15
click at [101, 345] on div at bounding box center [104, 345] width 15 height 19
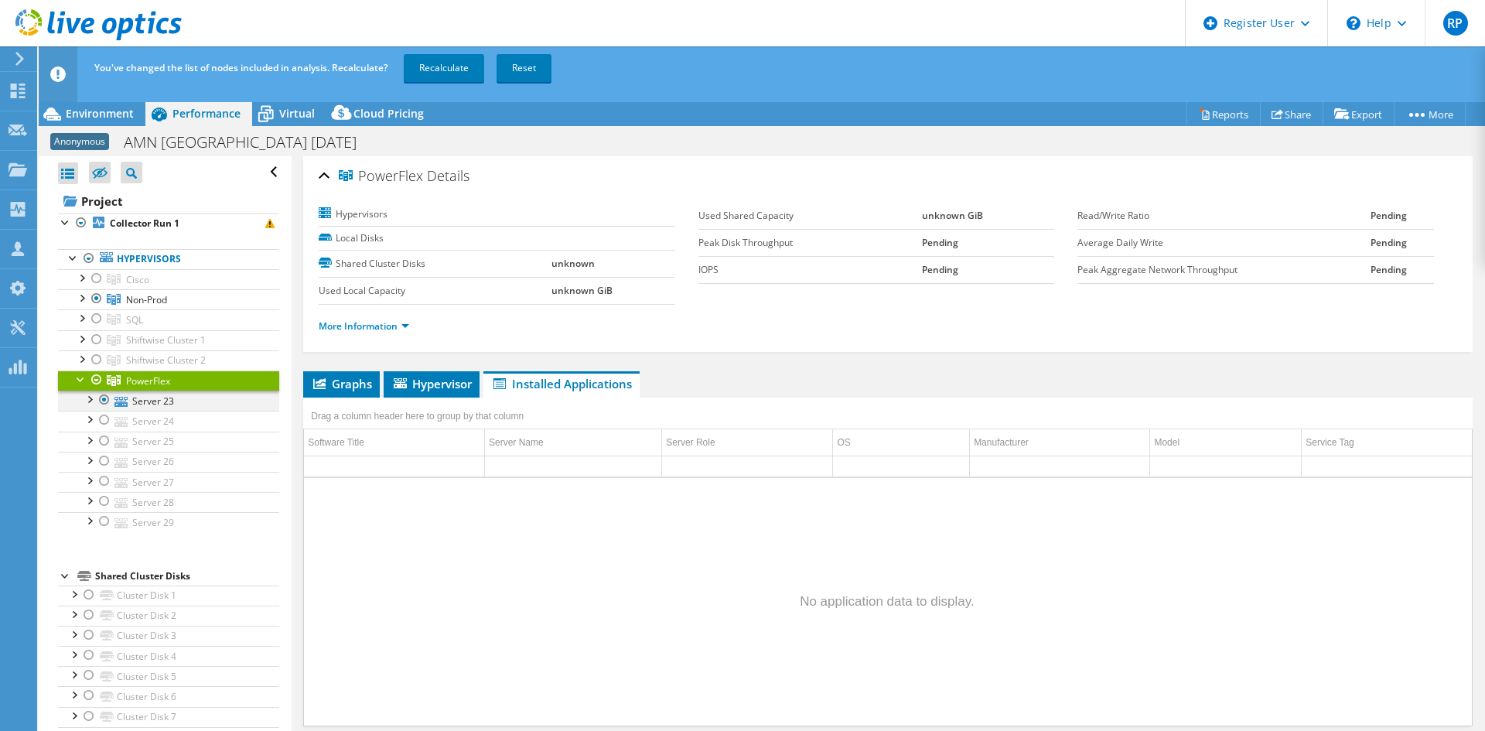
click at [90, 402] on div at bounding box center [88, 397] width 15 height 15
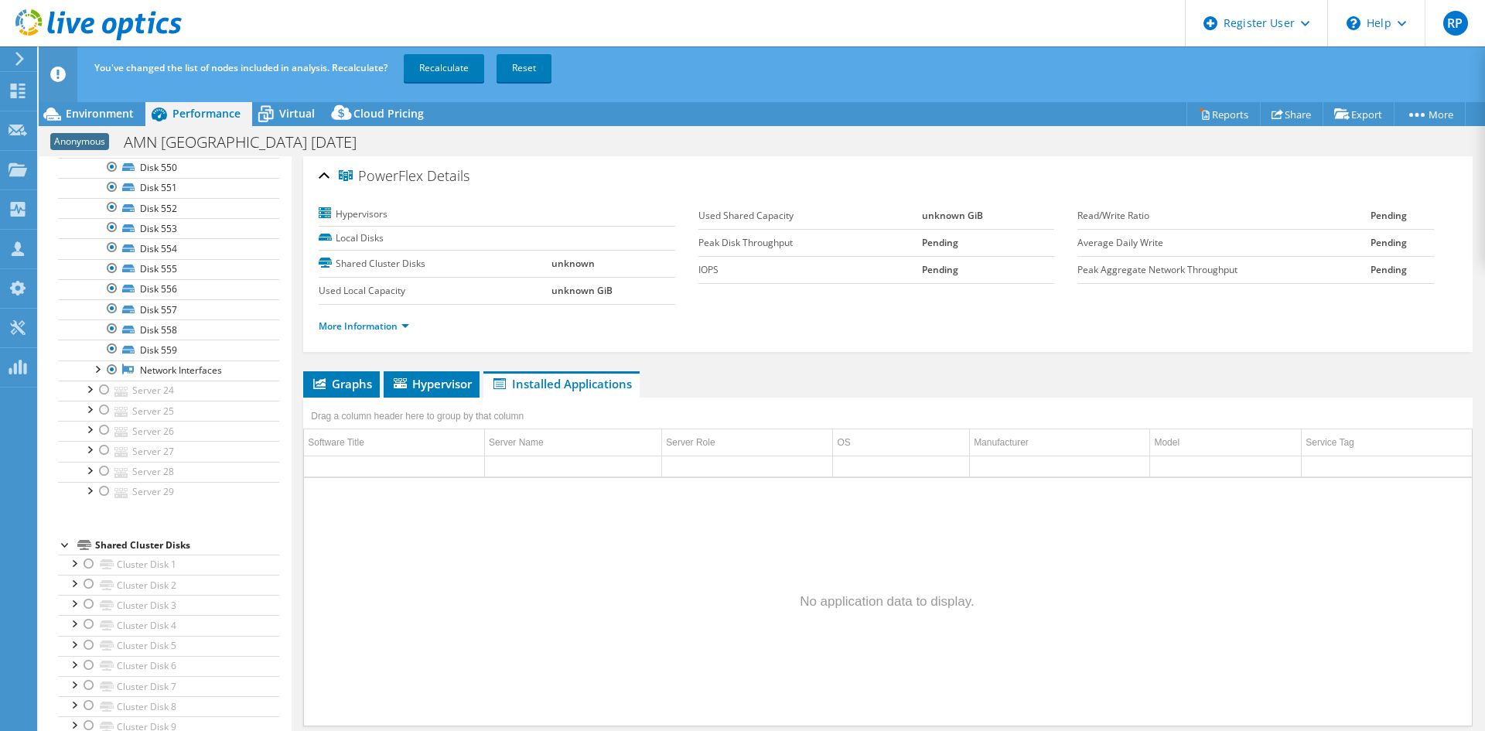
scroll to position [464, 0]
click at [84, 318] on div at bounding box center [88, 319] width 15 height 15
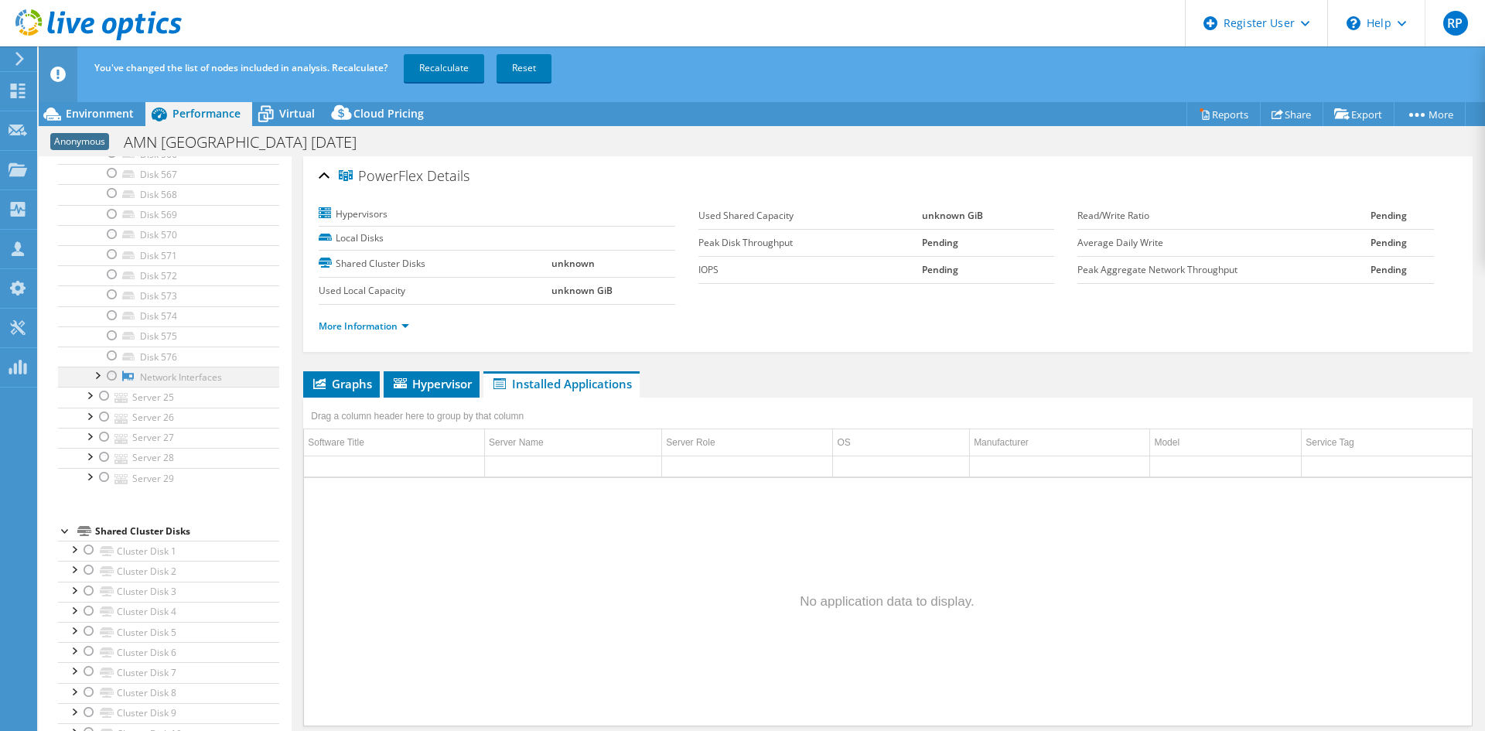
click at [97, 373] on div at bounding box center [96, 374] width 15 height 15
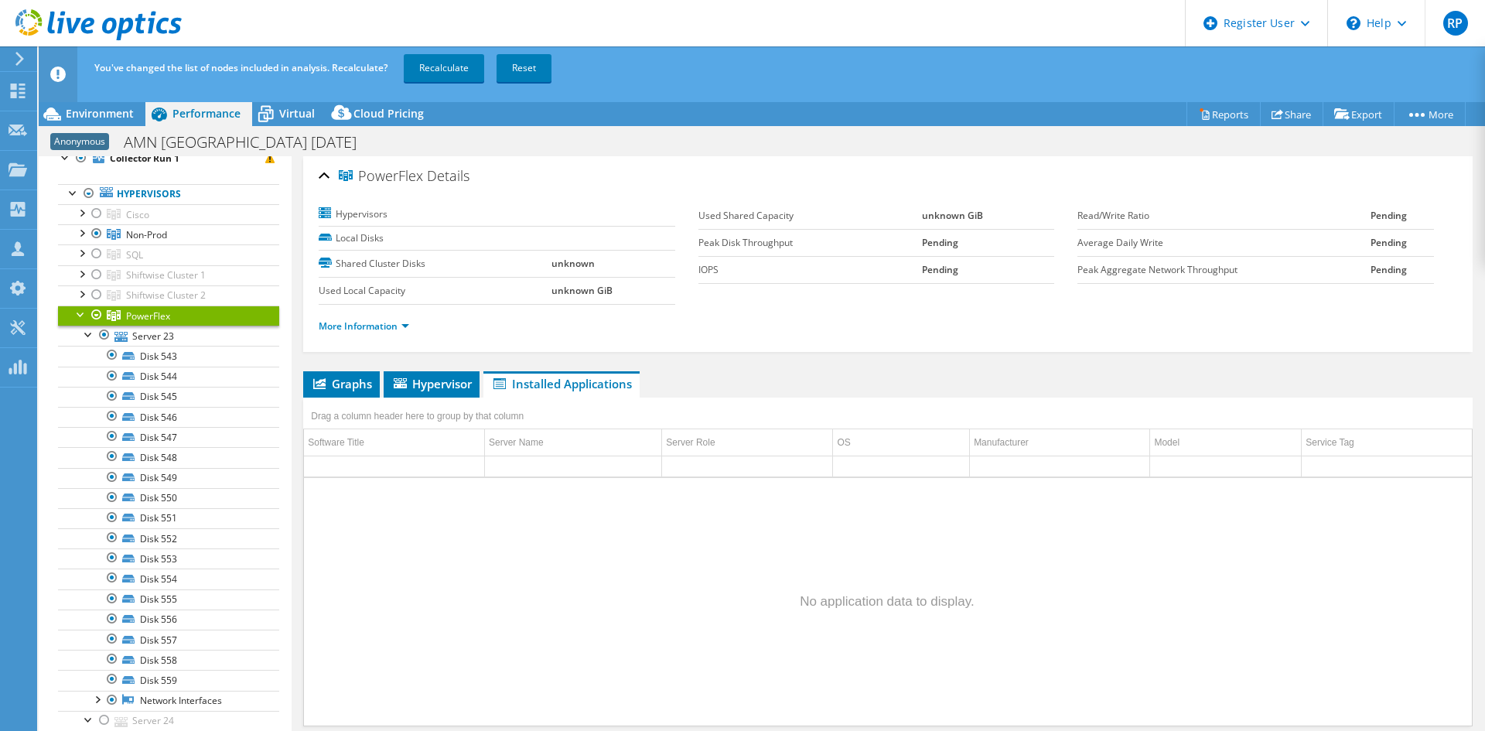
scroll to position [0, 0]
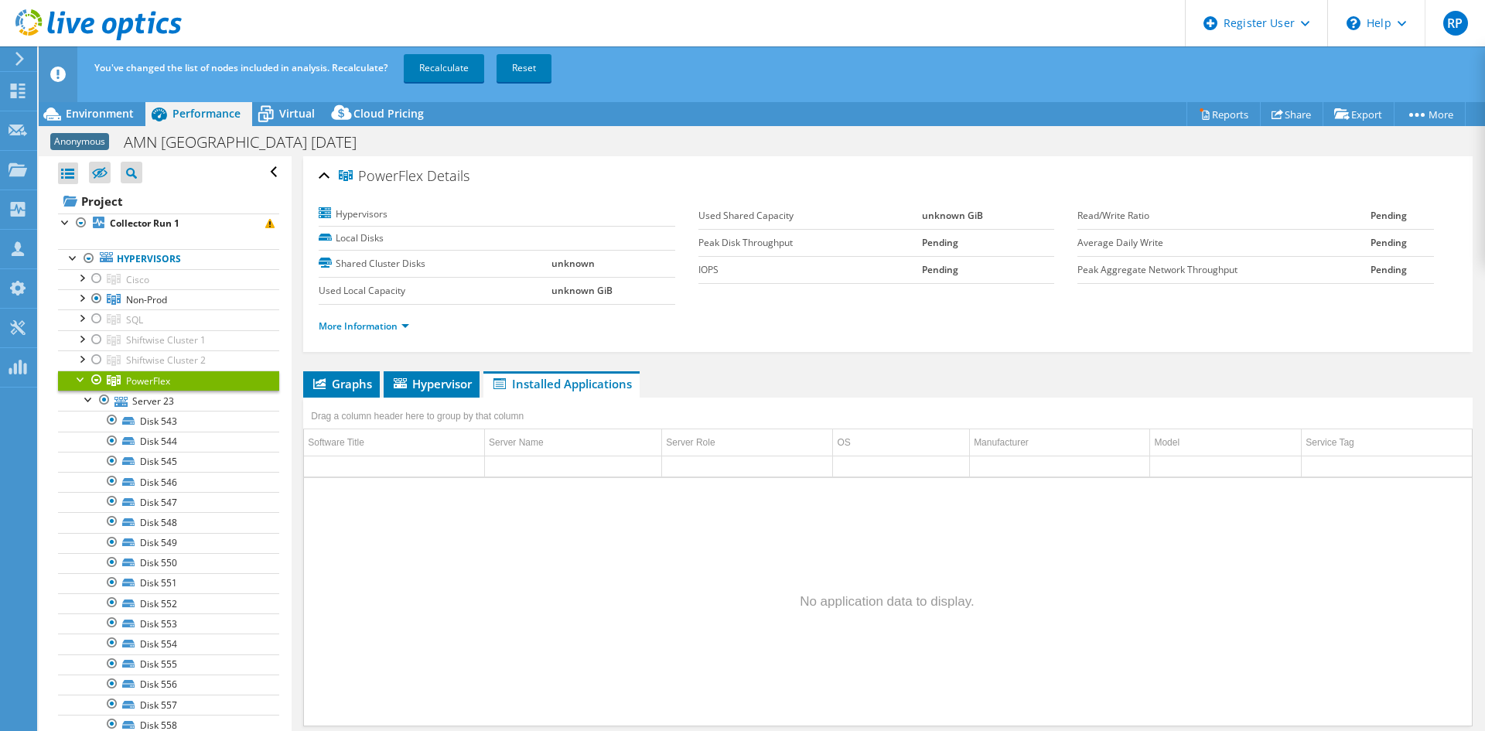
click at [76, 376] on div at bounding box center [80, 377] width 15 height 15
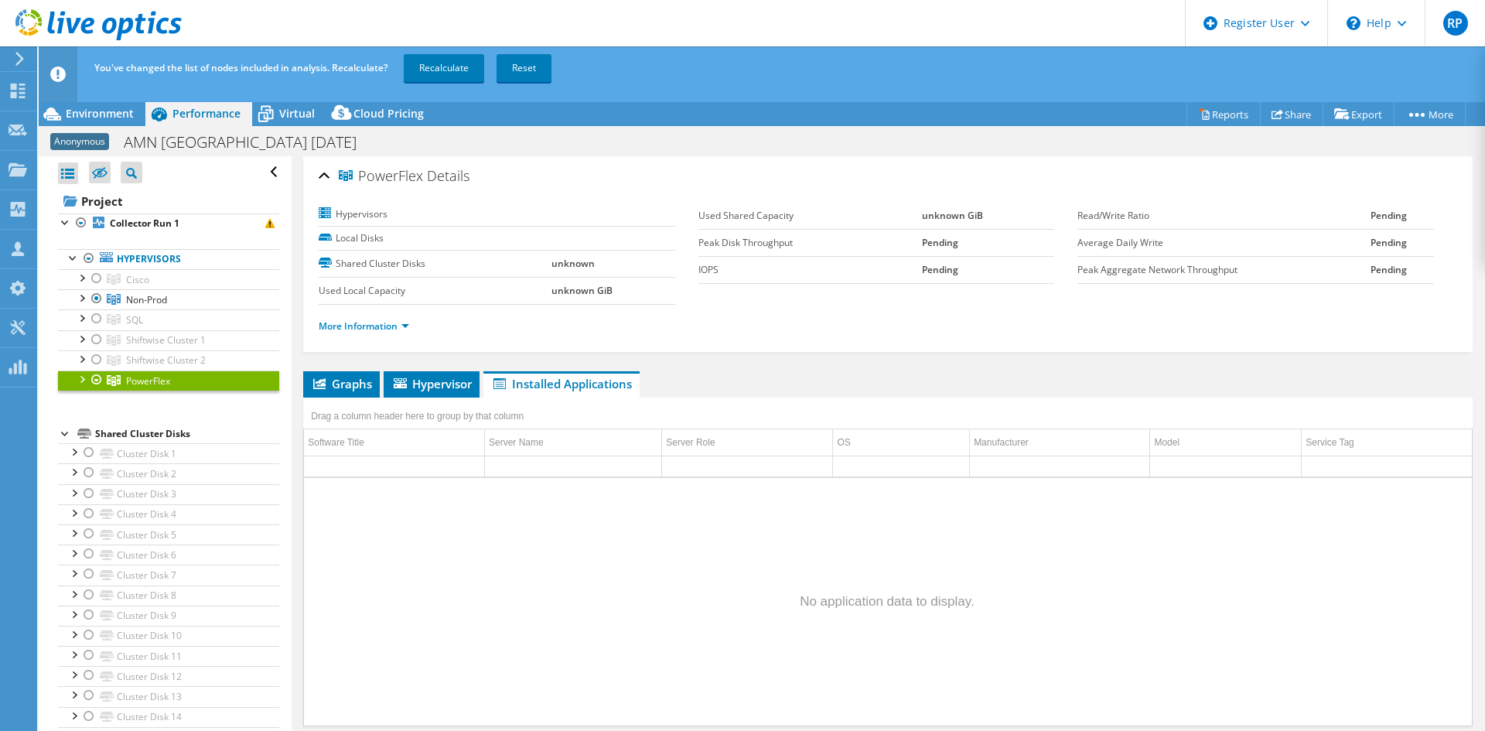
click at [63, 383] on link "PowerFlex" at bounding box center [168, 380] width 221 height 20
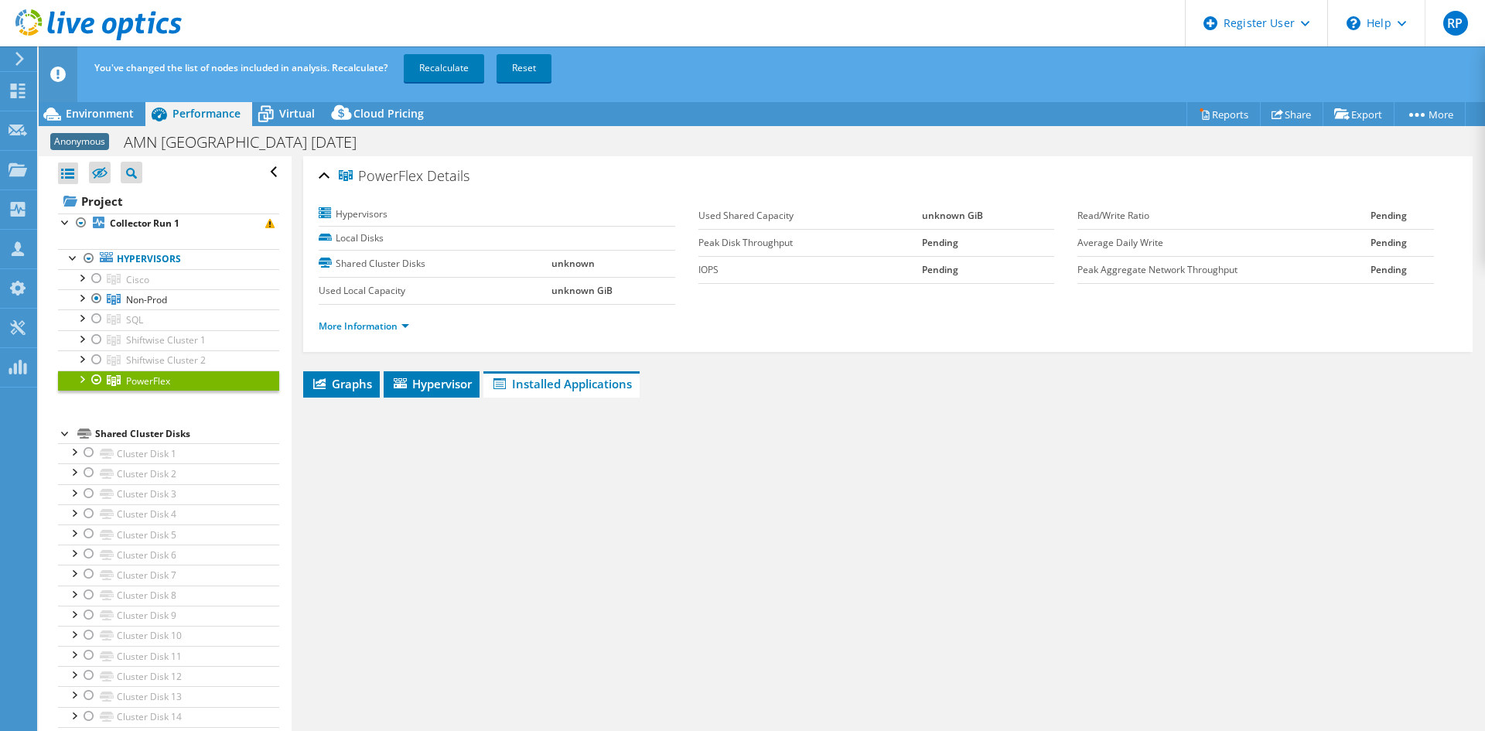
click at [80, 383] on div at bounding box center [80, 377] width 15 height 15
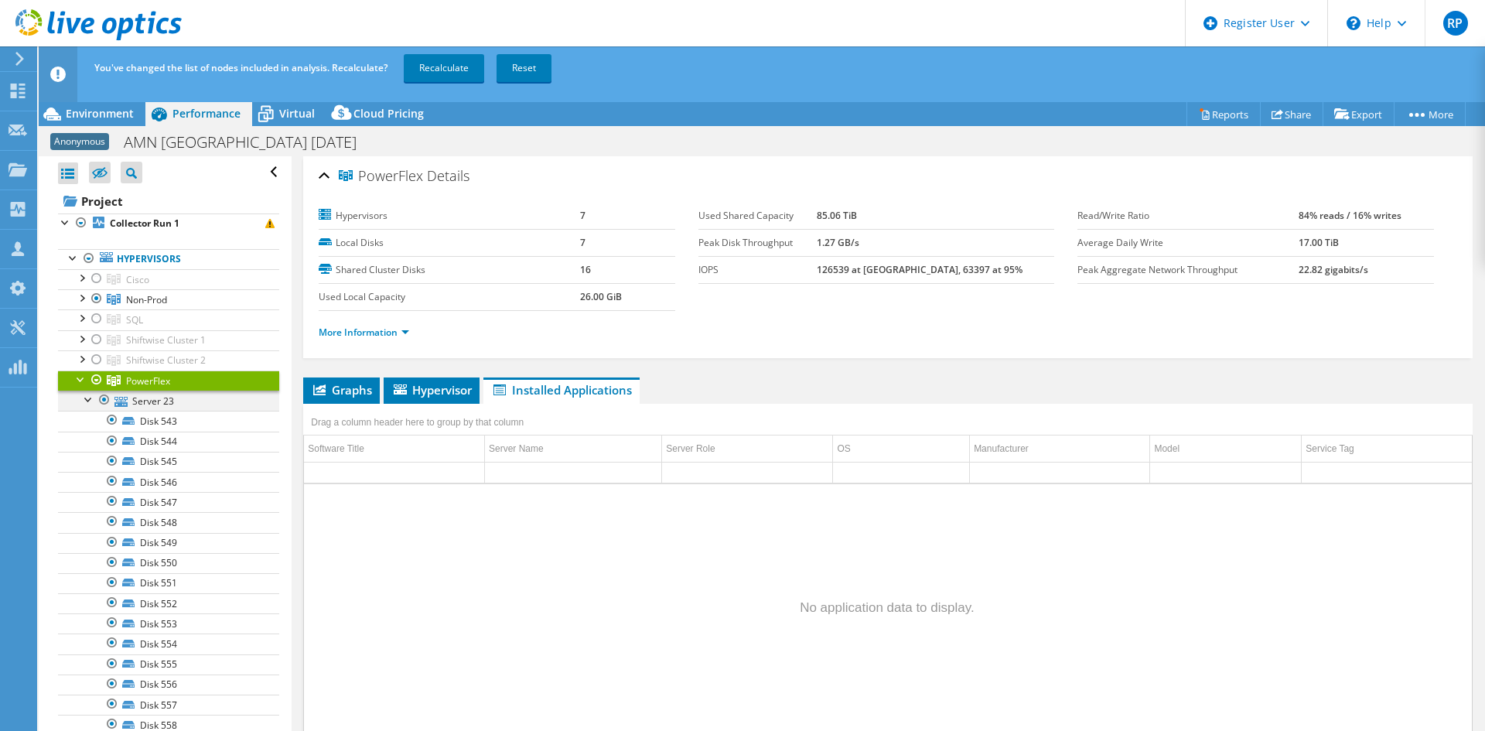
click at [86, 397] on div at bounding box center [88, 397] width 15 height 15
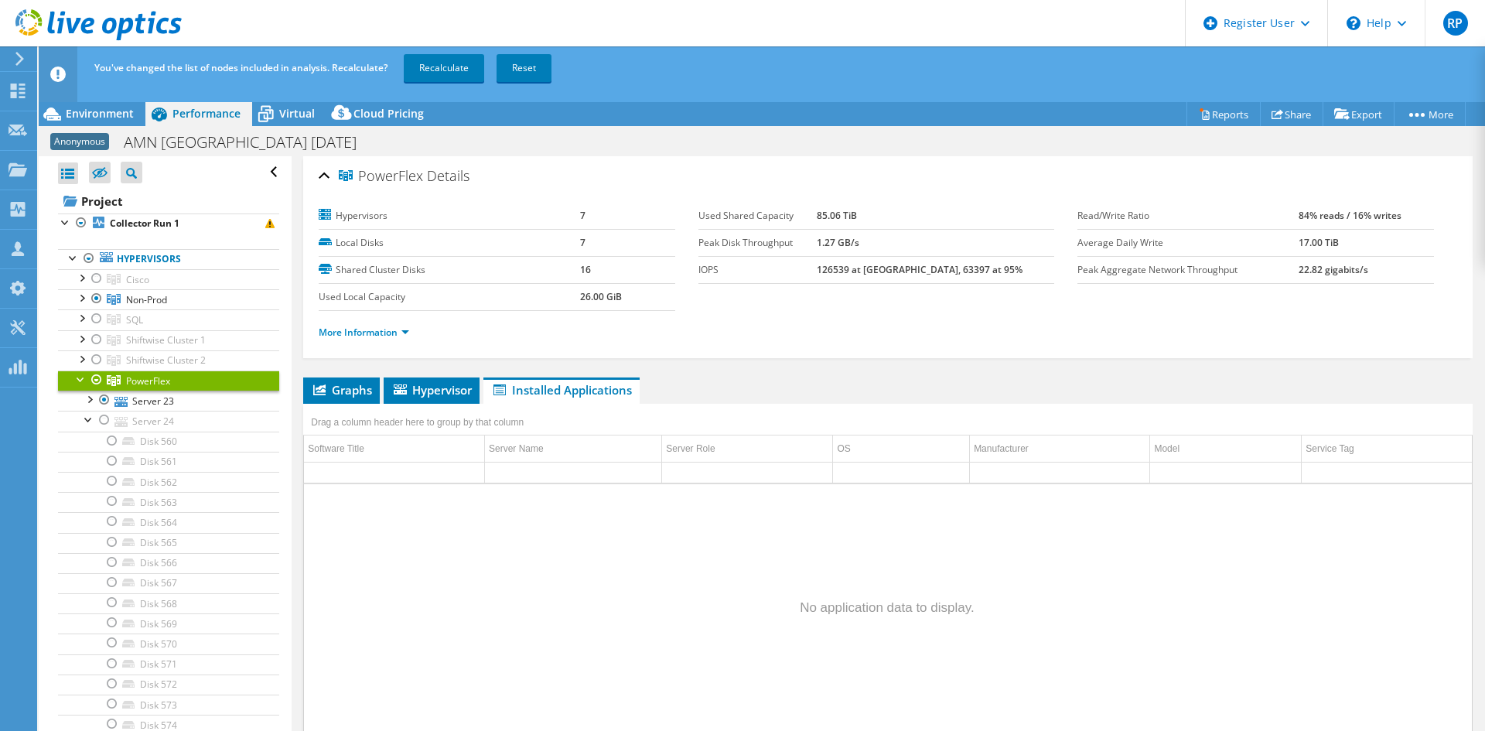
click at [92, 378] on div at bounding box center [96, 379] width 15 height 19
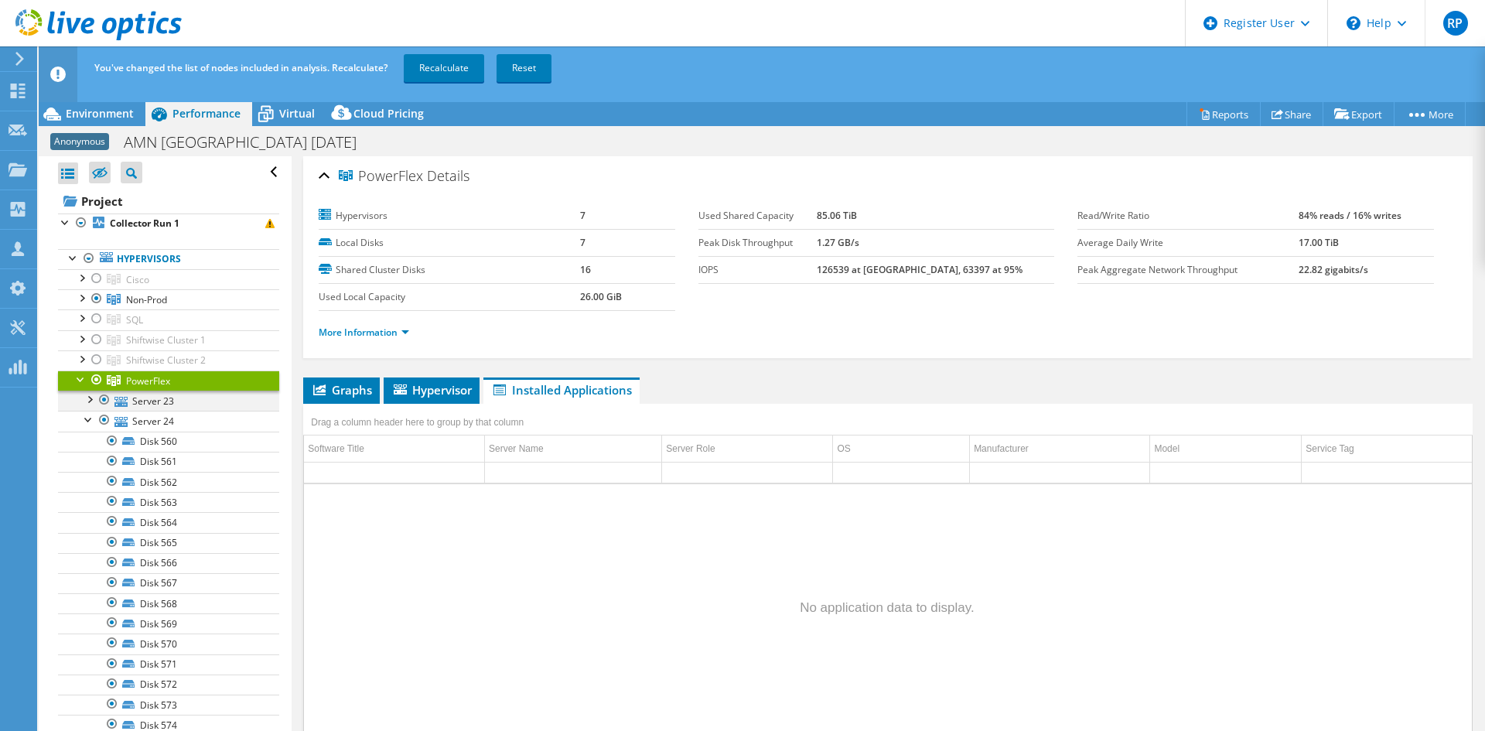
click at [104, 398] on div at bounding box center [104, 399] width 15 height 19
click at [97, 383] on div at bounding box center [96, 379] width 15 height 19
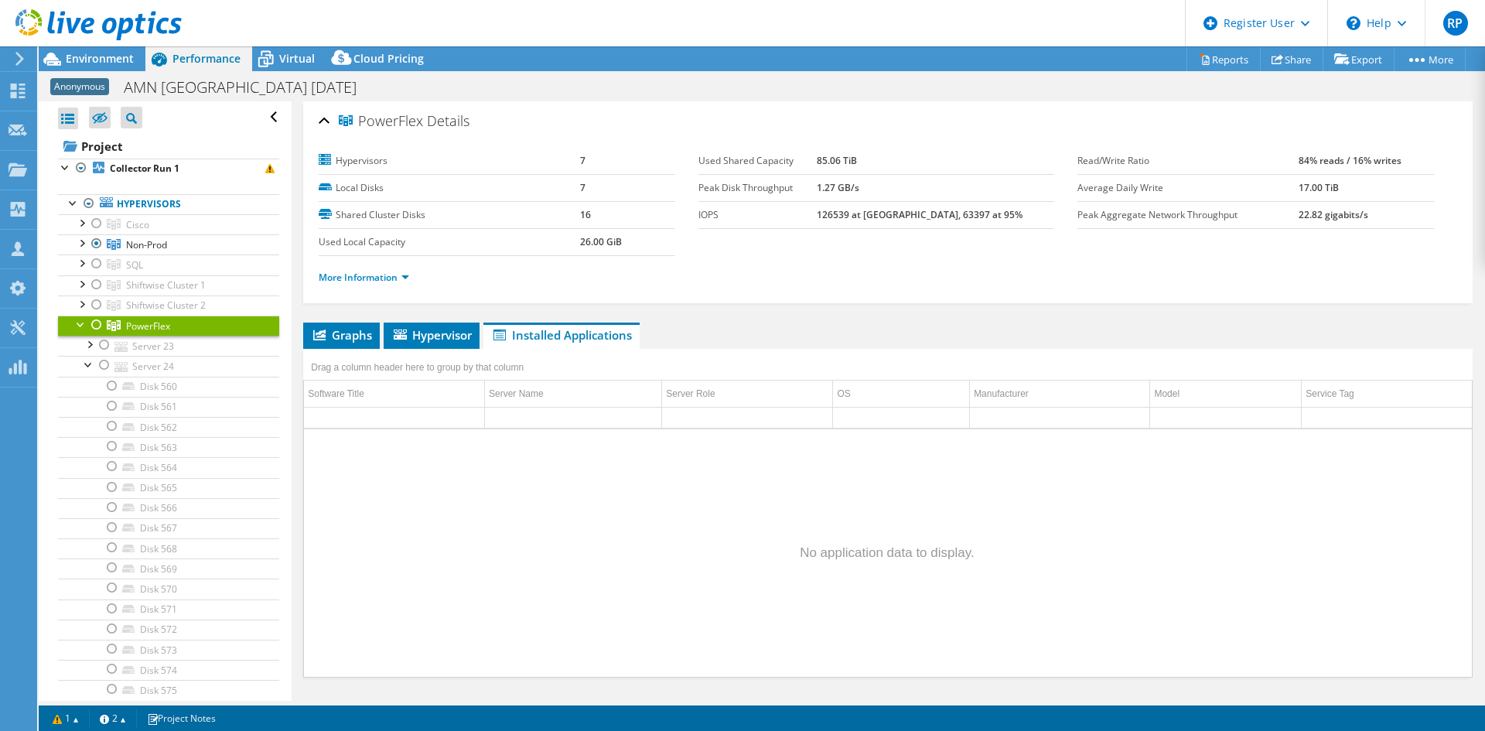
click at [81, 322] on div at bounding box center [80, 322] width 15 height 15
click at [96, 117] on icon at bounding box center [99, 118] width 15 height 12
click at [0, 0] on input "checkbox" at bounding box center [0, 0] width 0 height 0
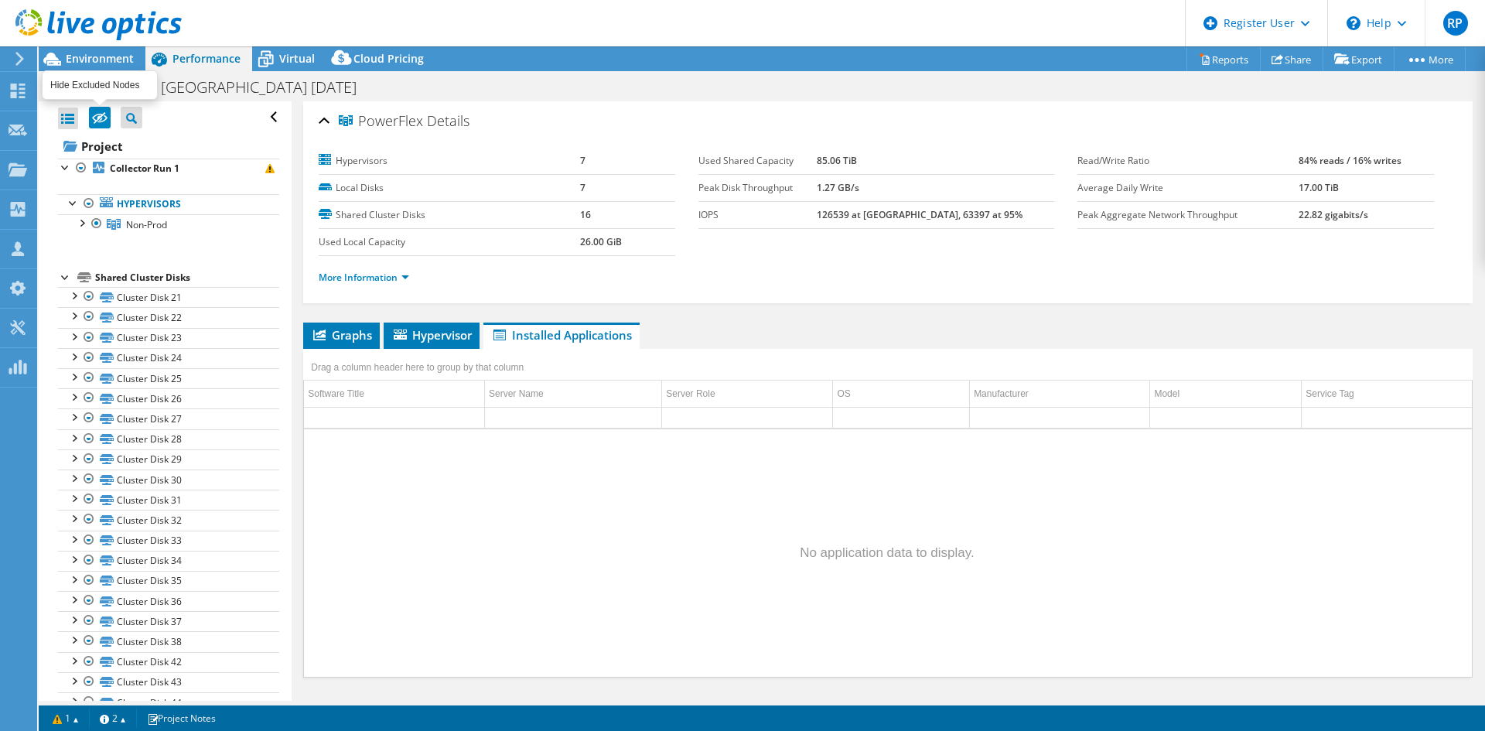
click at [96, 117] on icon at bounding box center [99, 118] width 15 height 12
click at [0, 0] on input "checkbox" at bounding box center [0, 0] width 0 height 0
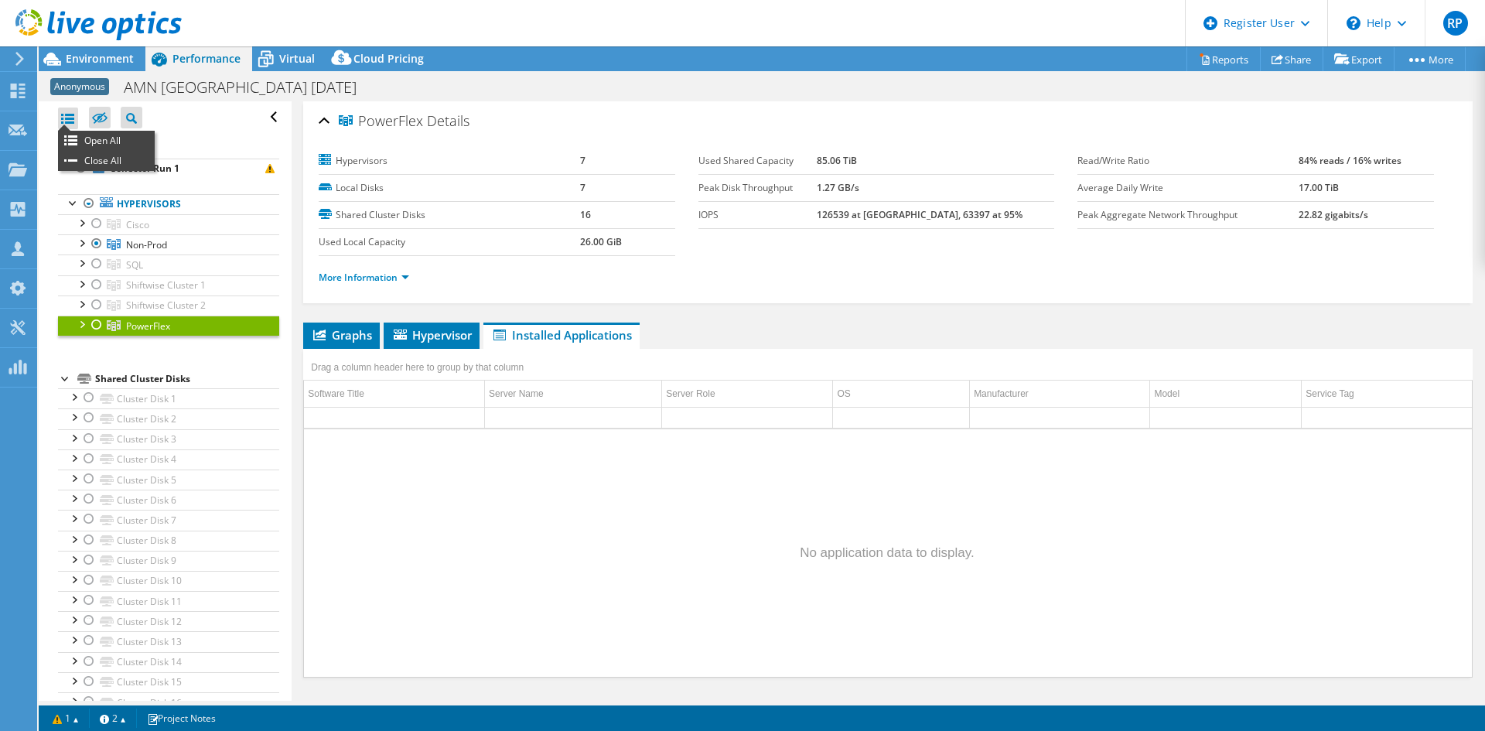
click at [65, 121] on div at bounding box center [68, 118] width 20 height 22
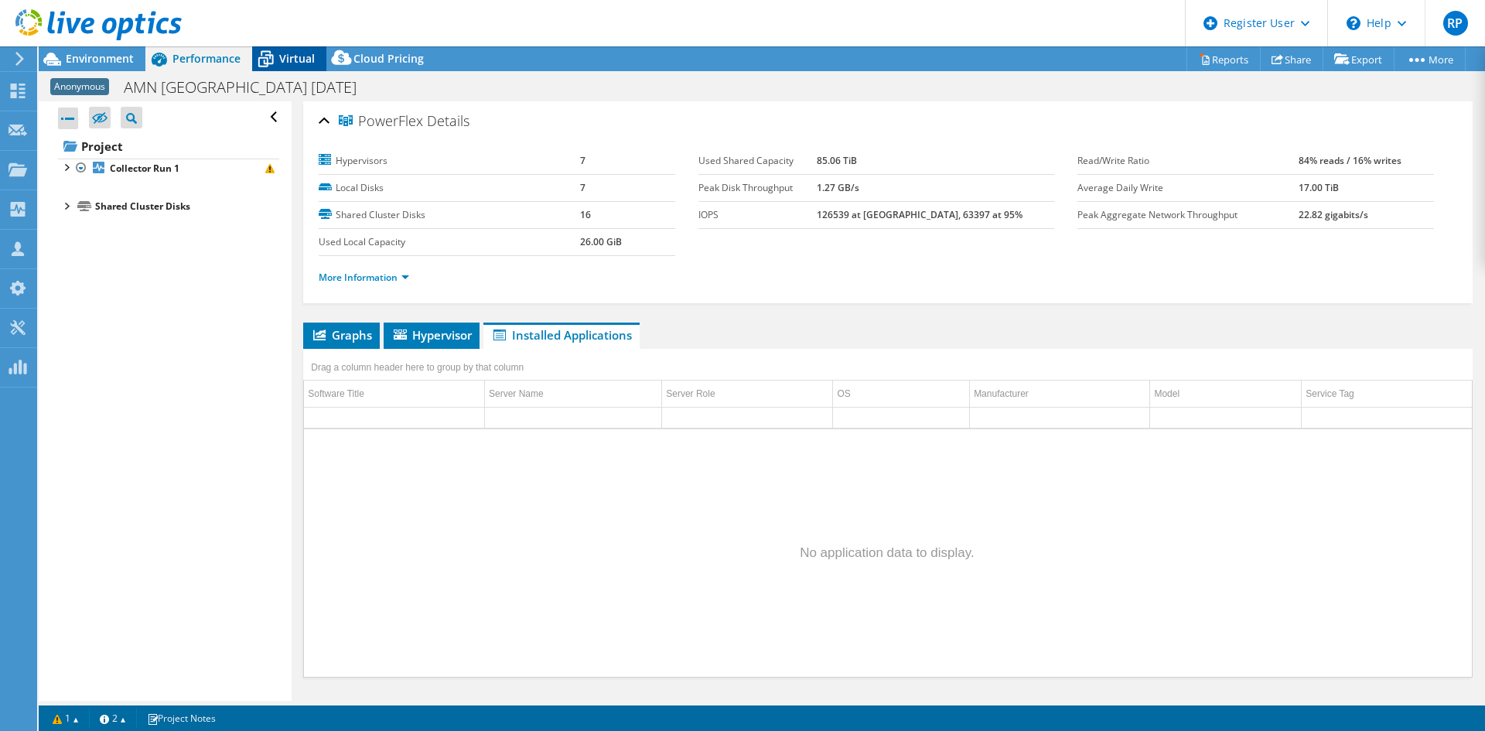
click at [292, 53] on span "Virtual" at bounding box center [297, 58] width 36 height 15
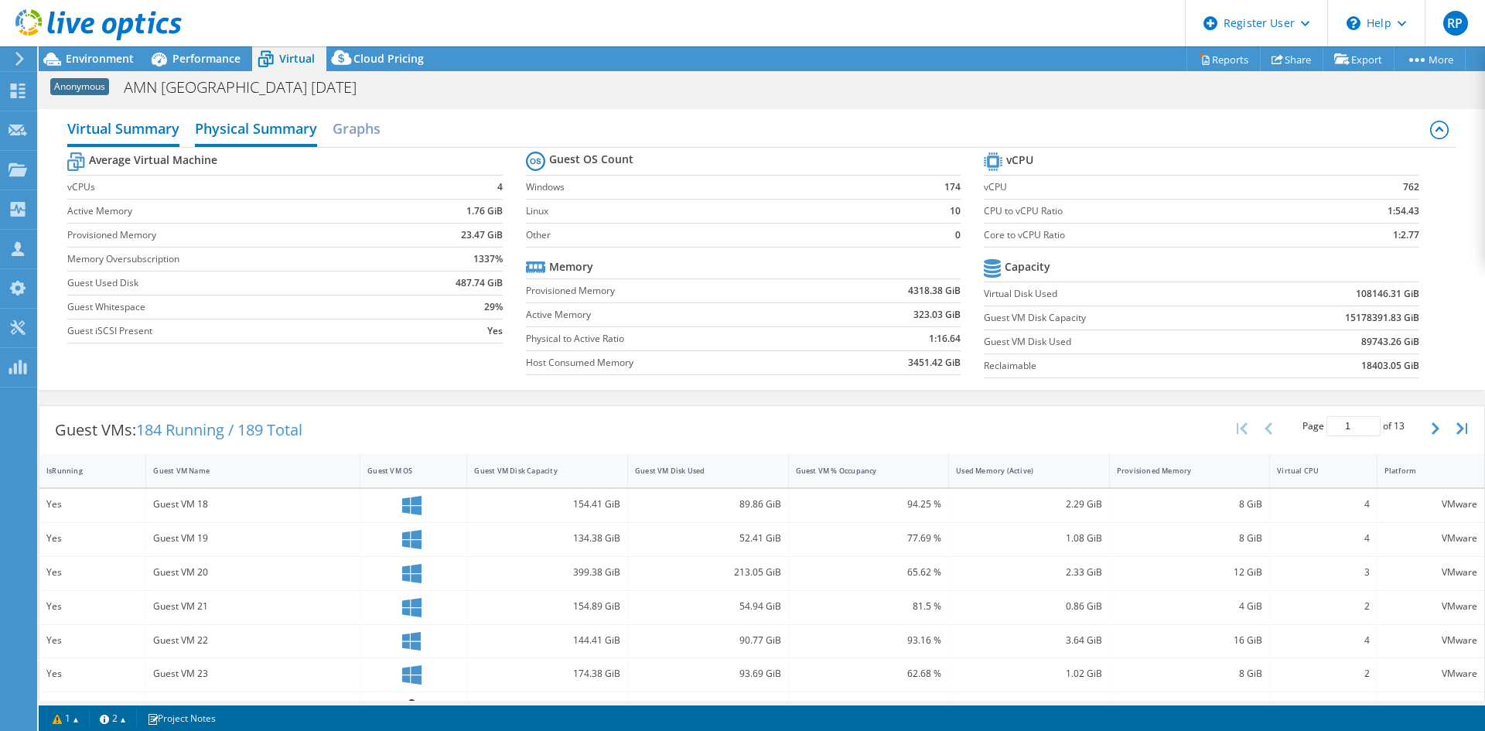
click at [264, 141] on h2 "Physical Summary" at bounding box center [256, 130] width 122 height 34
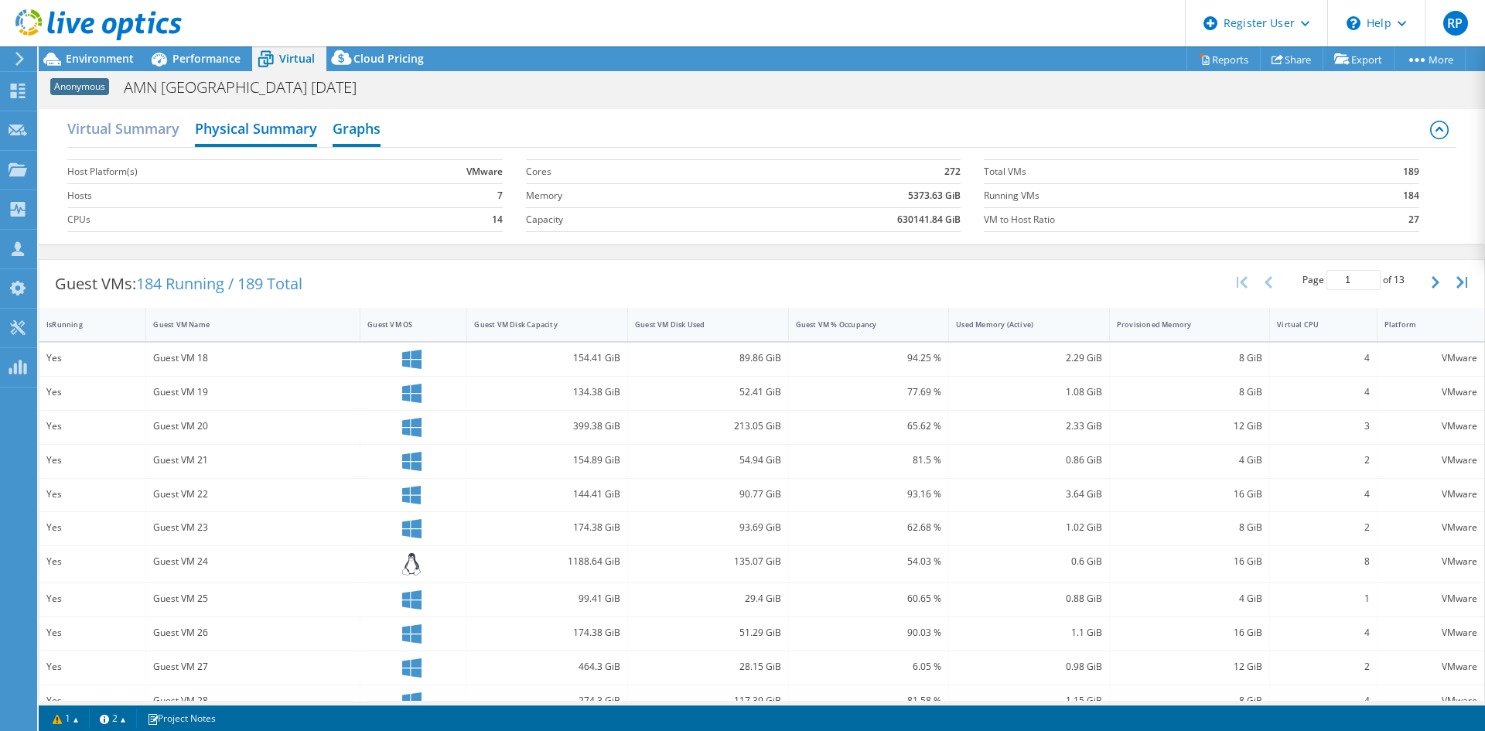
click at [357, 132] on h2 "Graphs" at bounding box center [356, 130] width 48 height 34
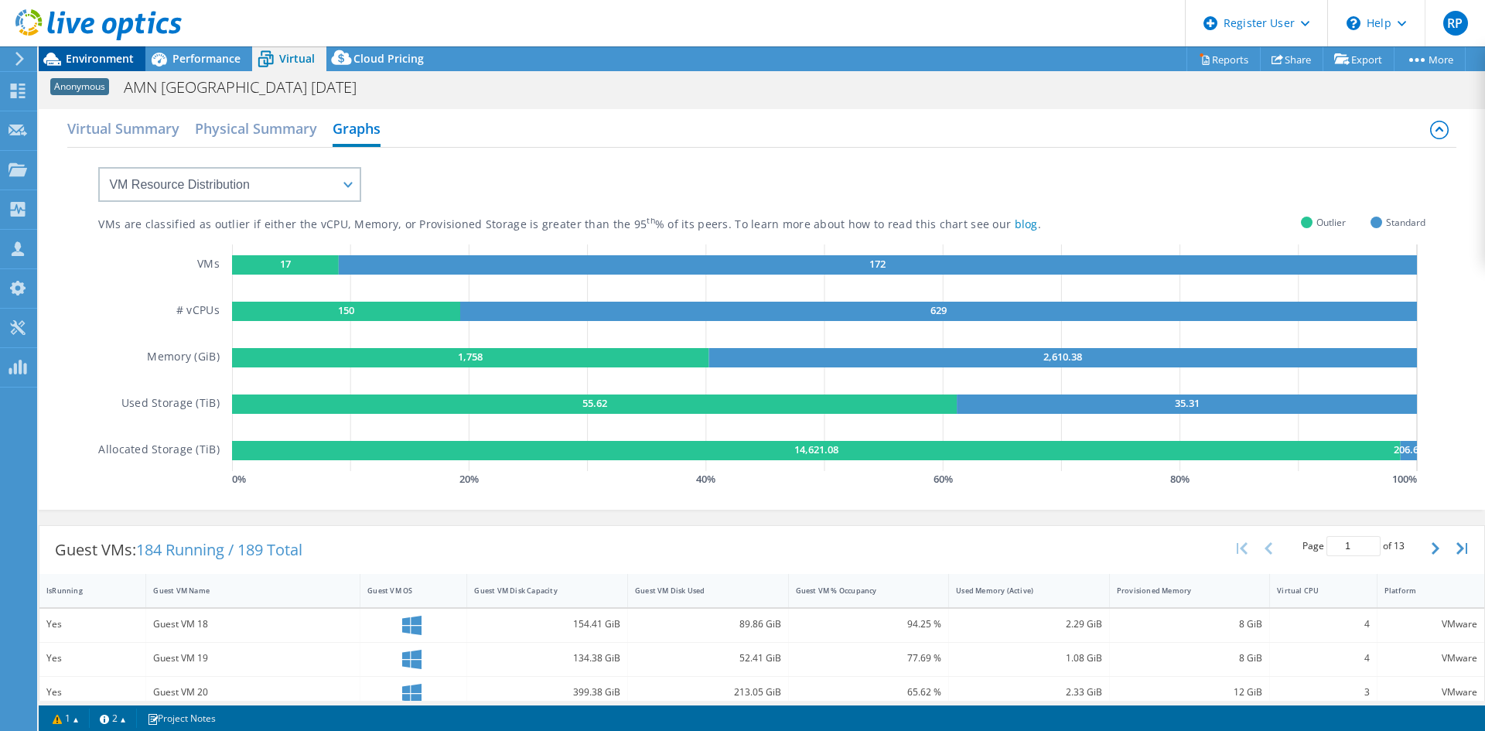
click at [119, 66] on div "Environment" at bounding box center [92, 58] width 107 height 25
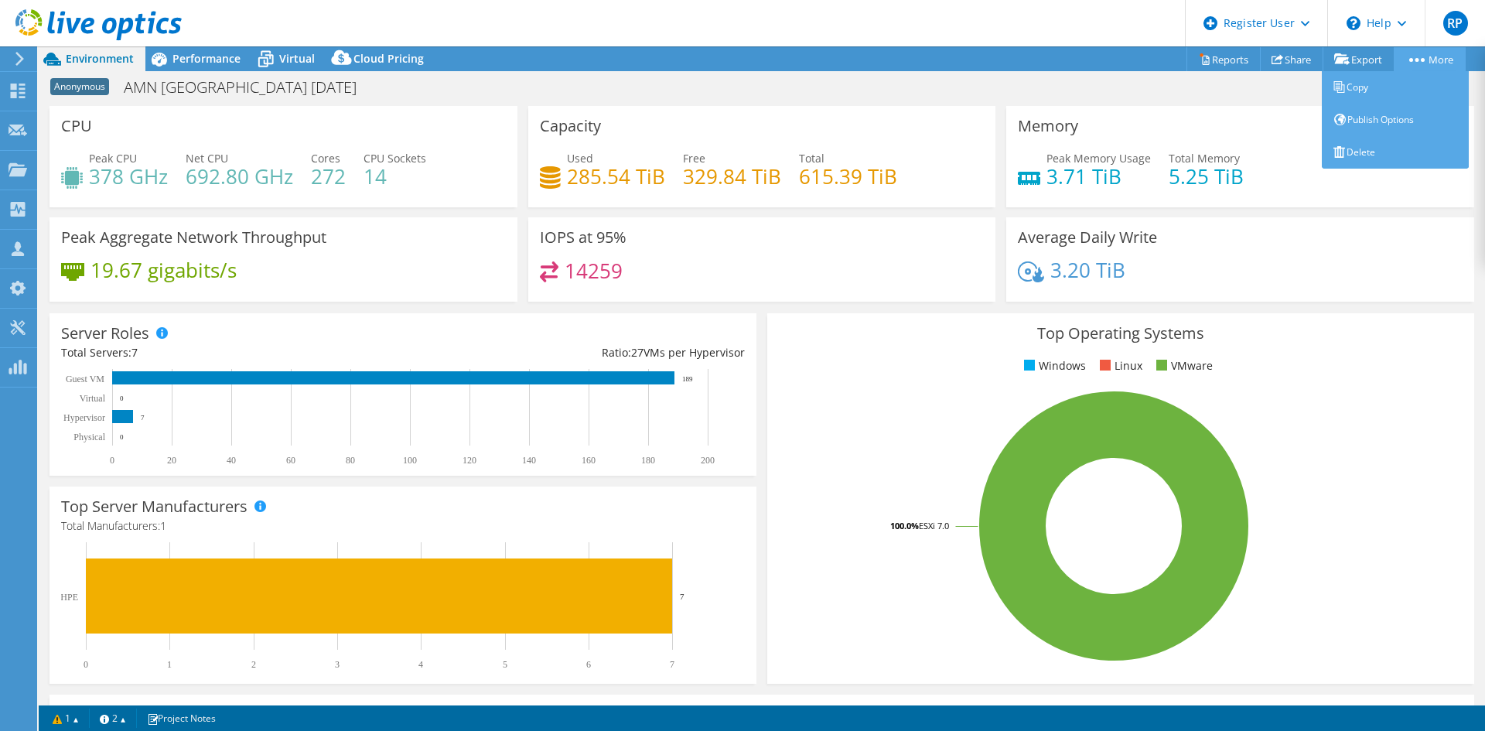
click at [1447, 55] on link "More" at bounding box center [1429, 59] width 72 height 24
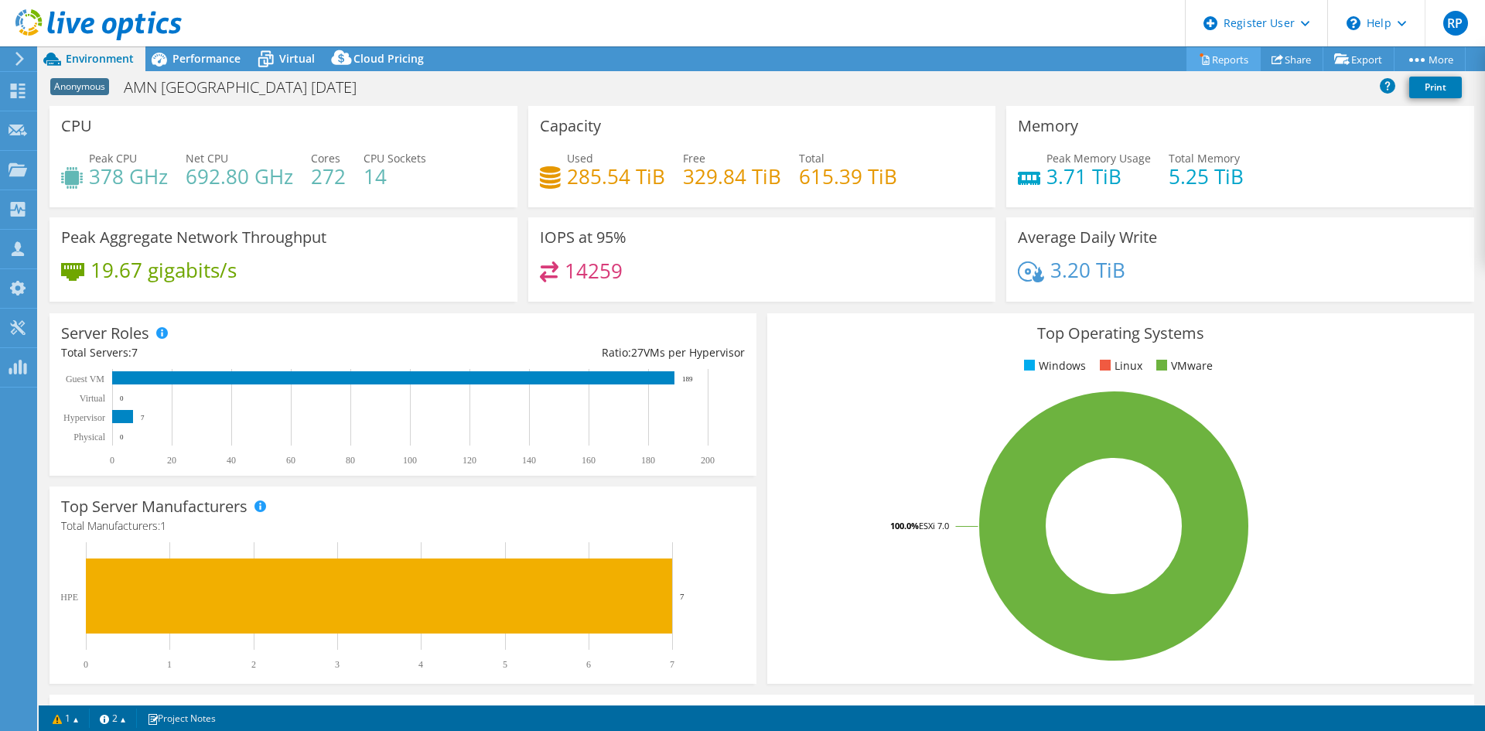
click at [1211, 57] on link "Reports" at bounding box center [1223, 59] width 74 height 24
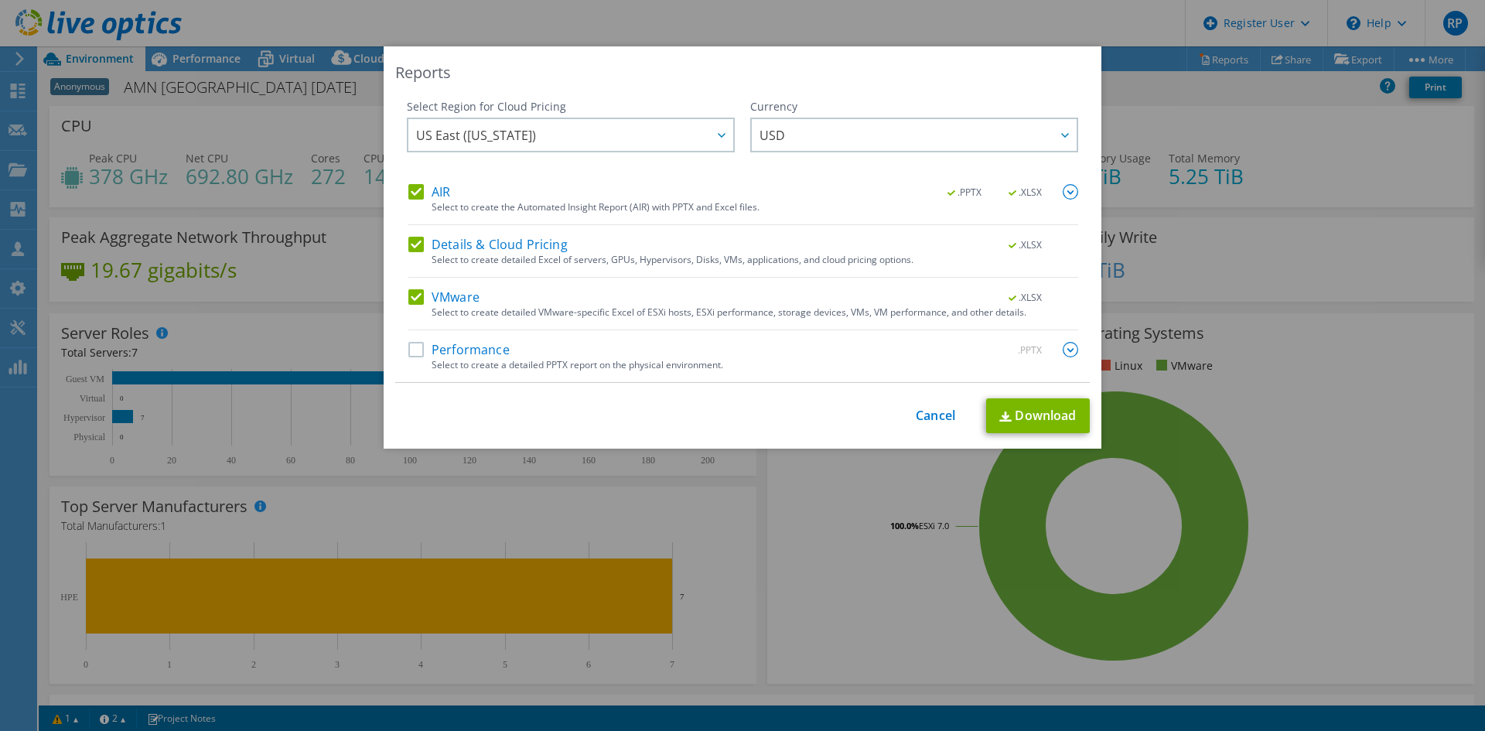
click at [408, 355] on label "Performance" at bounding box center [458, 349] width 101 height 15
click at [0, 0] on input "Performance" at bounding box center [0, 0] width 0 height 0
click at [1066, 344] on img at bounding box center [1069, 349] width 15 height 15
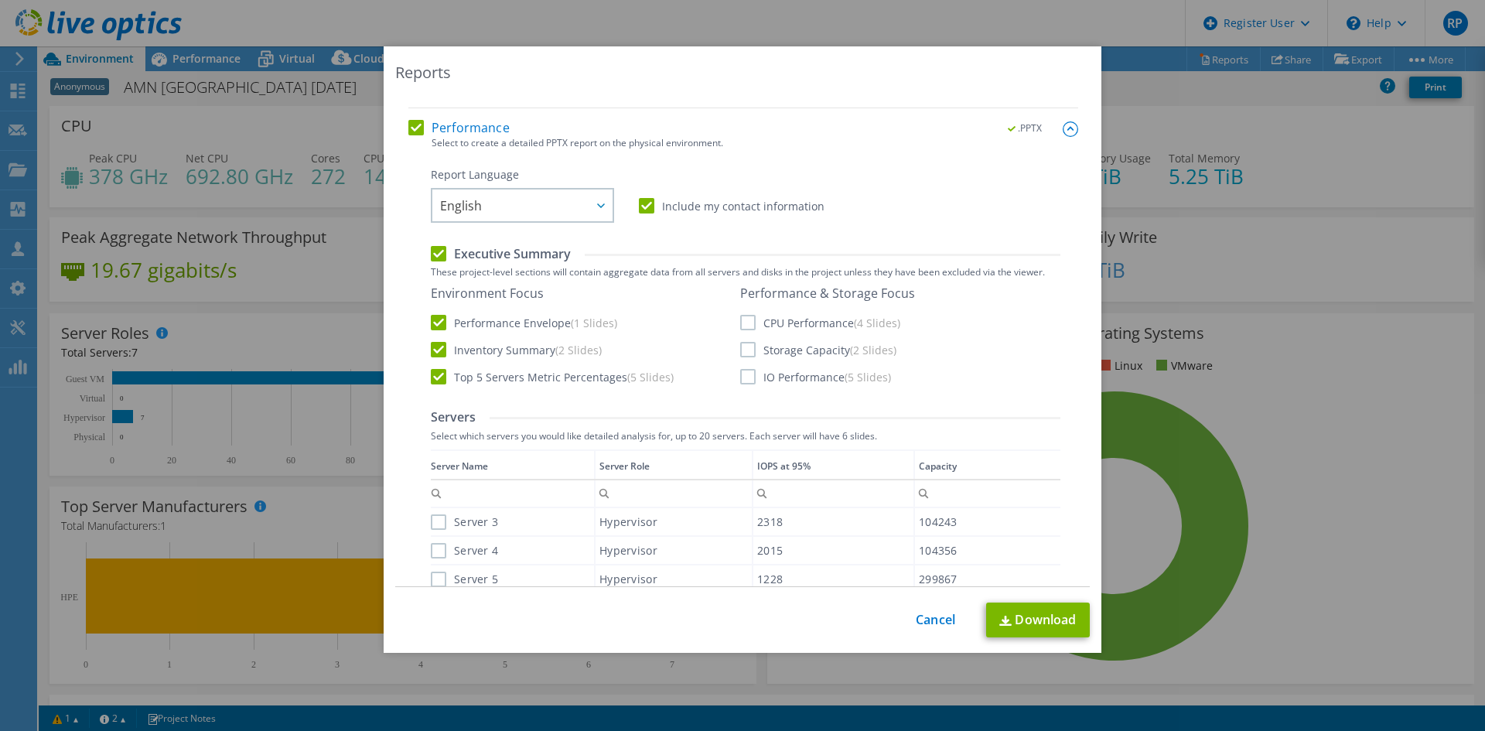
scroll to position [309, 0]
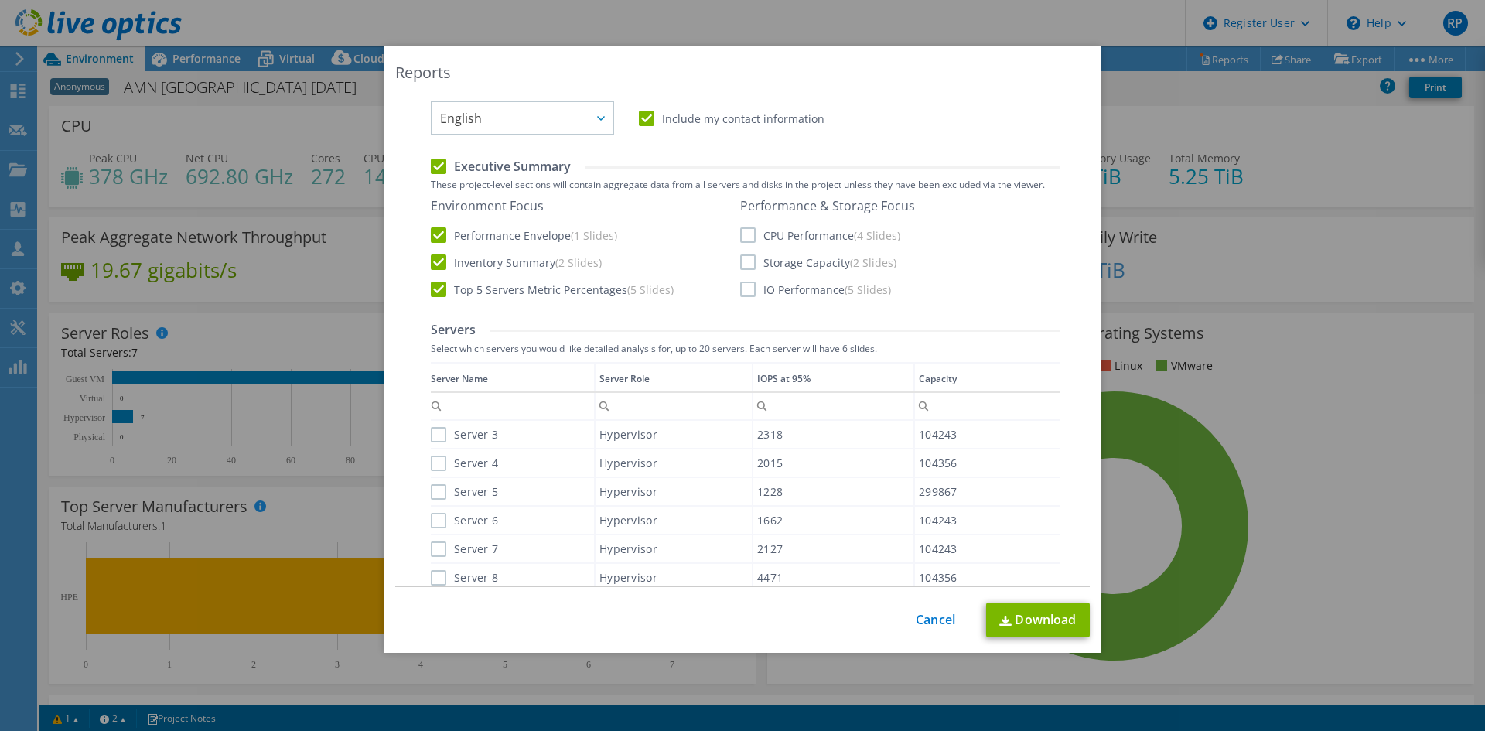
click at [740, 240] on label "CPU Performance (4 Slides)" at bounding box center [820, 234] width 160 height 15
click at [0, 0] on input "CPU Performance (4 Slides)" at bounding box center [0, 0] width 0 height 0
click at [740, 268] on label "Storage Capacity (2 Slides)" at bounding box center [818, 261] width 156 height 15
click at [0, 0] on input "Storage Capacity (2 Slides)" at bounding box center [0, 0] width 0 height 0
click at [744, 282] on label "IO Performance (5 Slides)" at bounding box center [815, 288] width 151 height 15
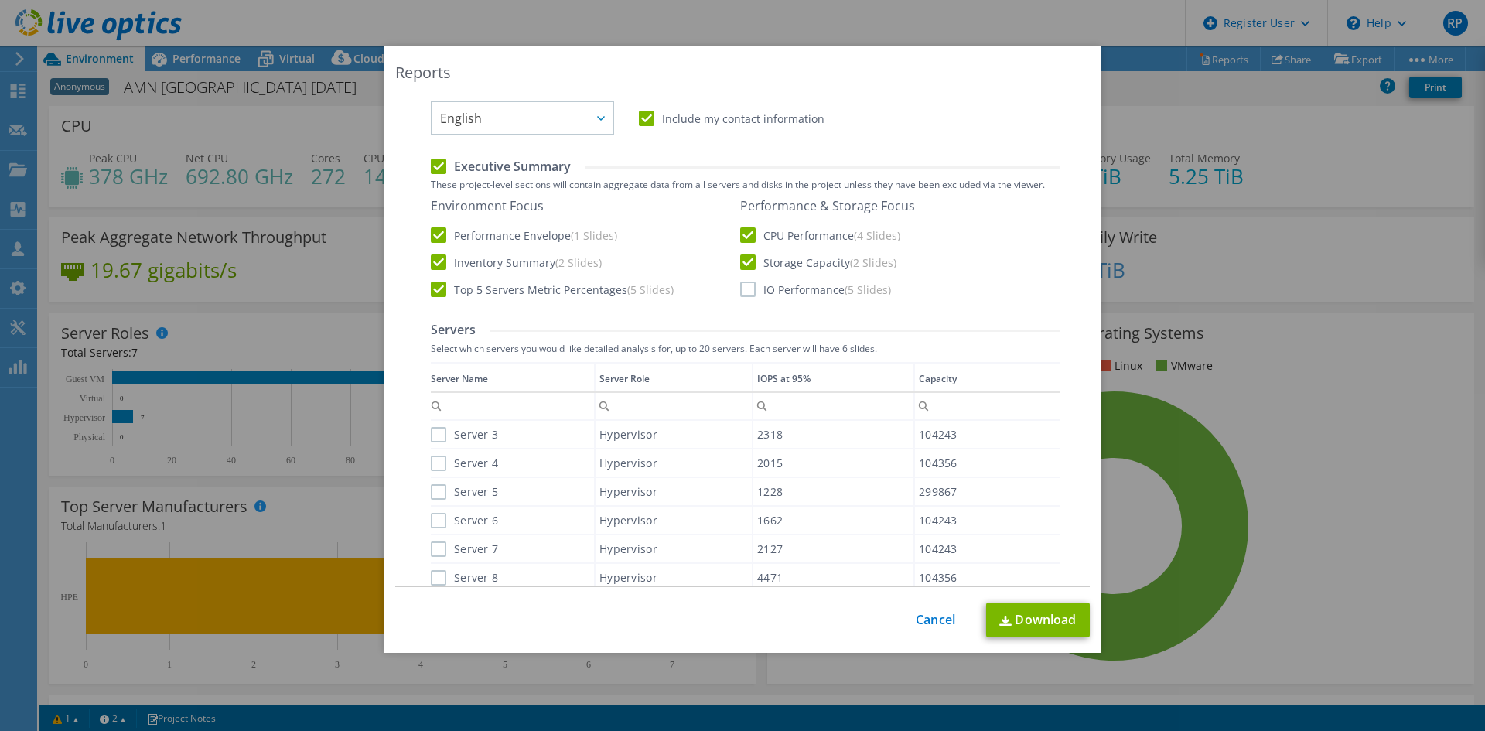
click at [0, 0] on input "IO Performance (5 Slides)" at bounding box center [0, 0] width 0 height 0
